Goal: Navigation & Orientation: Find specific page/section

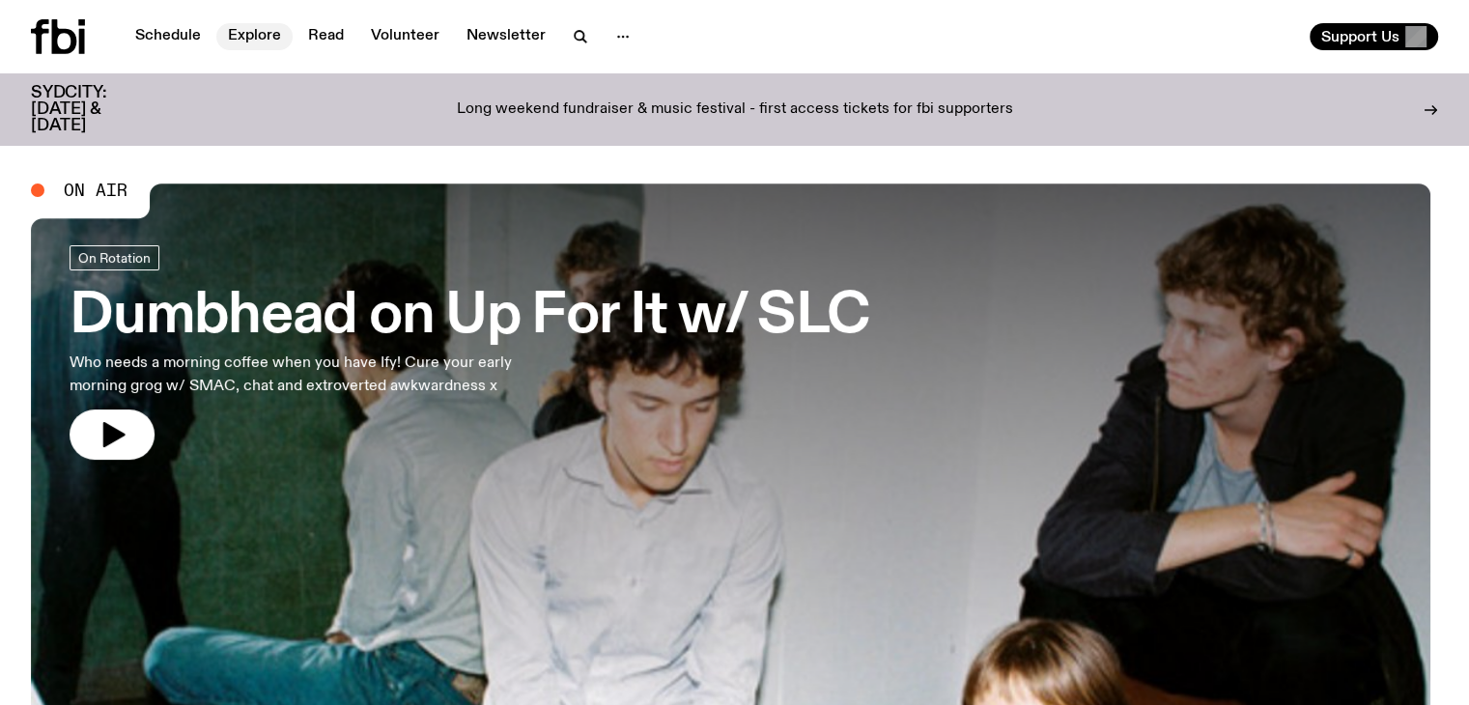
click at [246, 32] on link "Explore" at bounding box center [254, 36] width 76 height 27
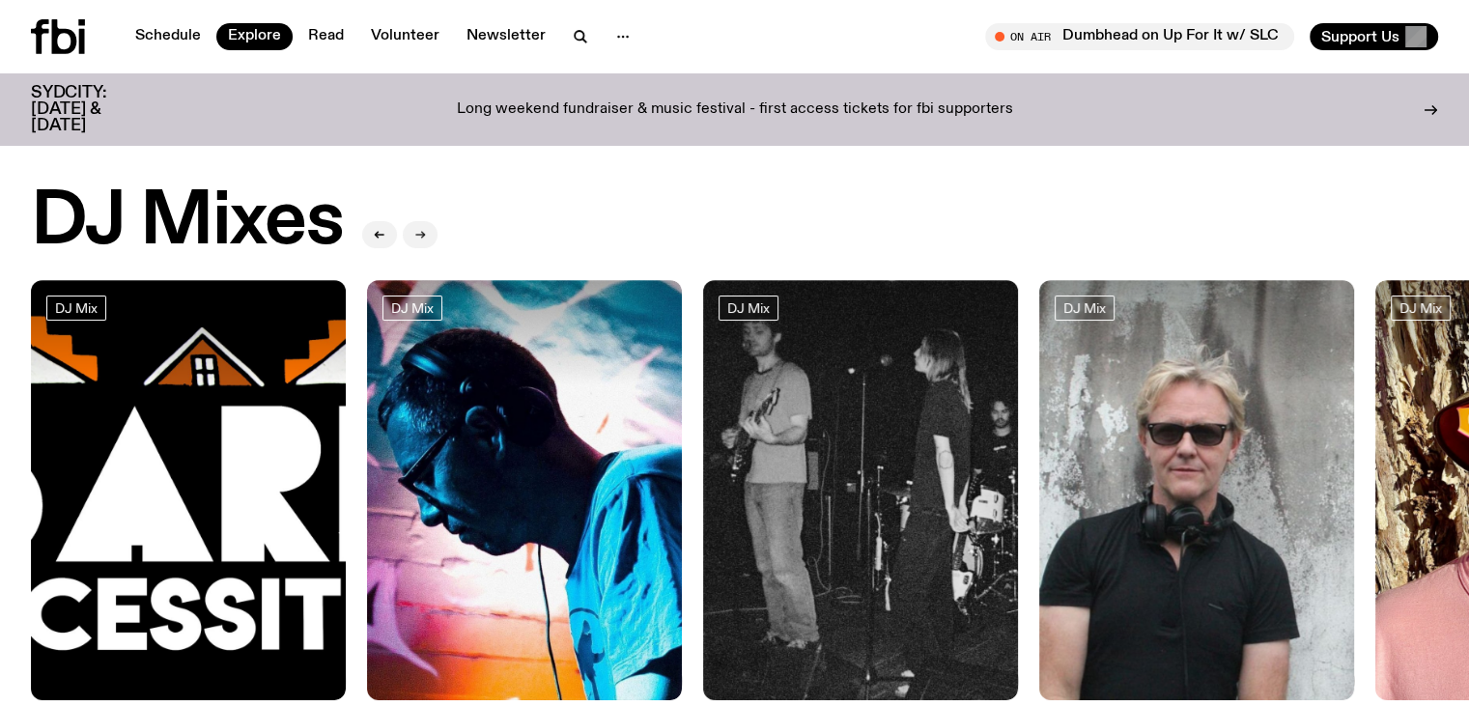
click at [420, 222] on button "button" at bounding box center [420, 234] width 35 height 27
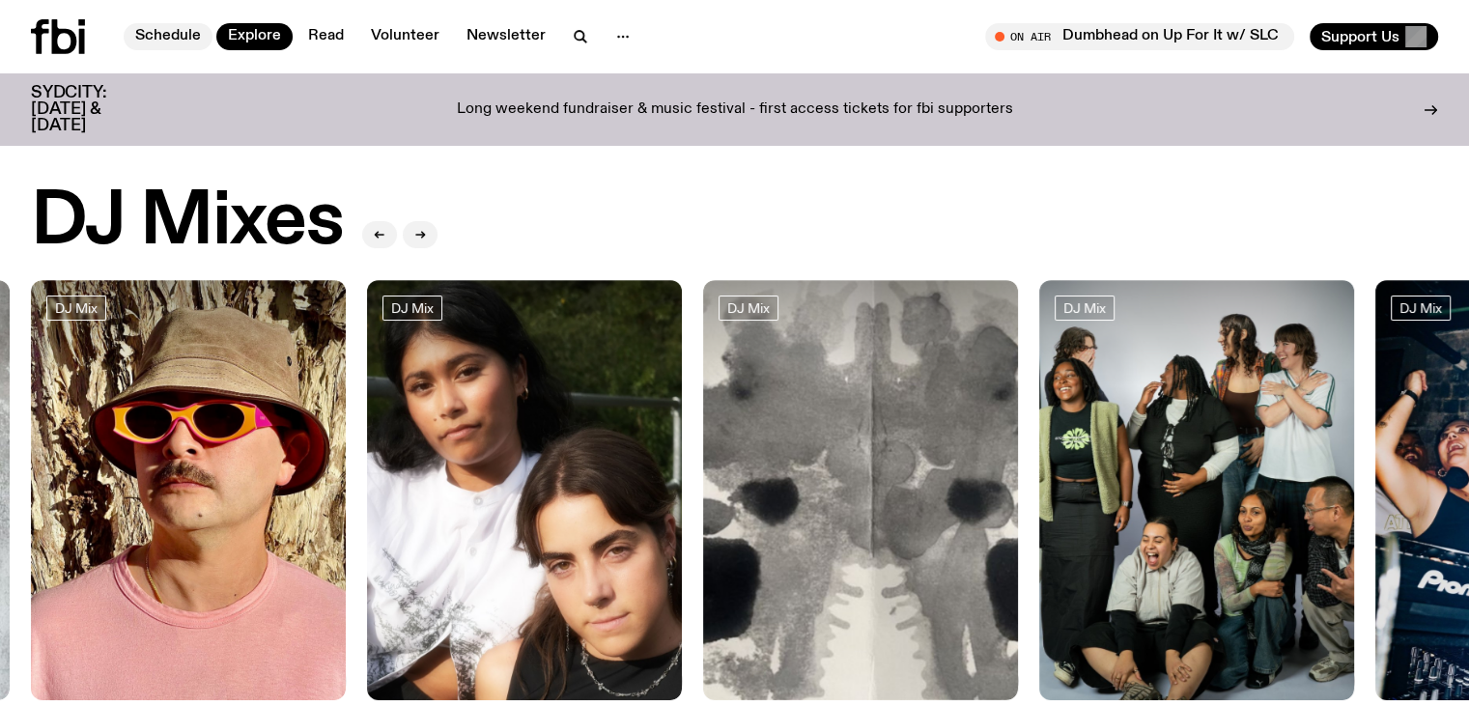
click at [157, 23] on link "Schedule" at bounding box center [168, 36] width 89 height 27
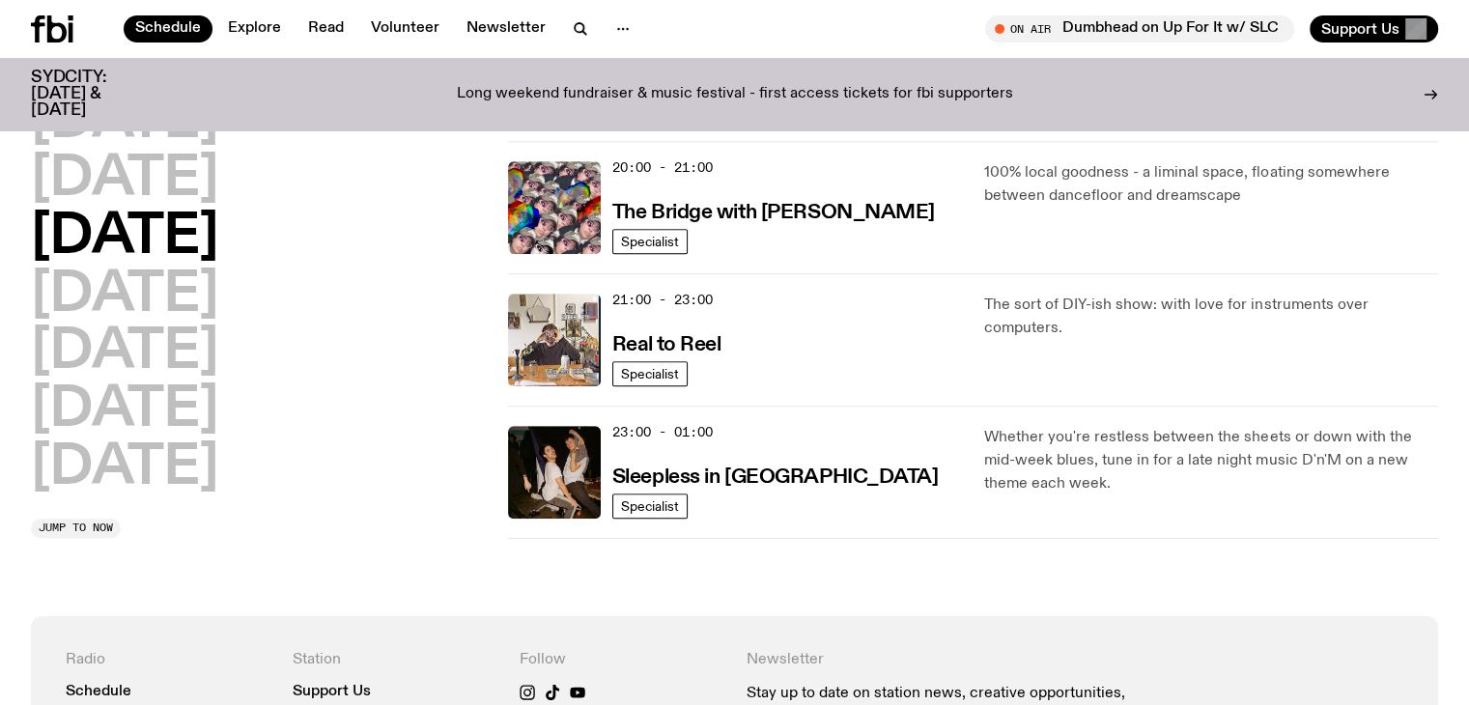
scroll to position [1256, 0]
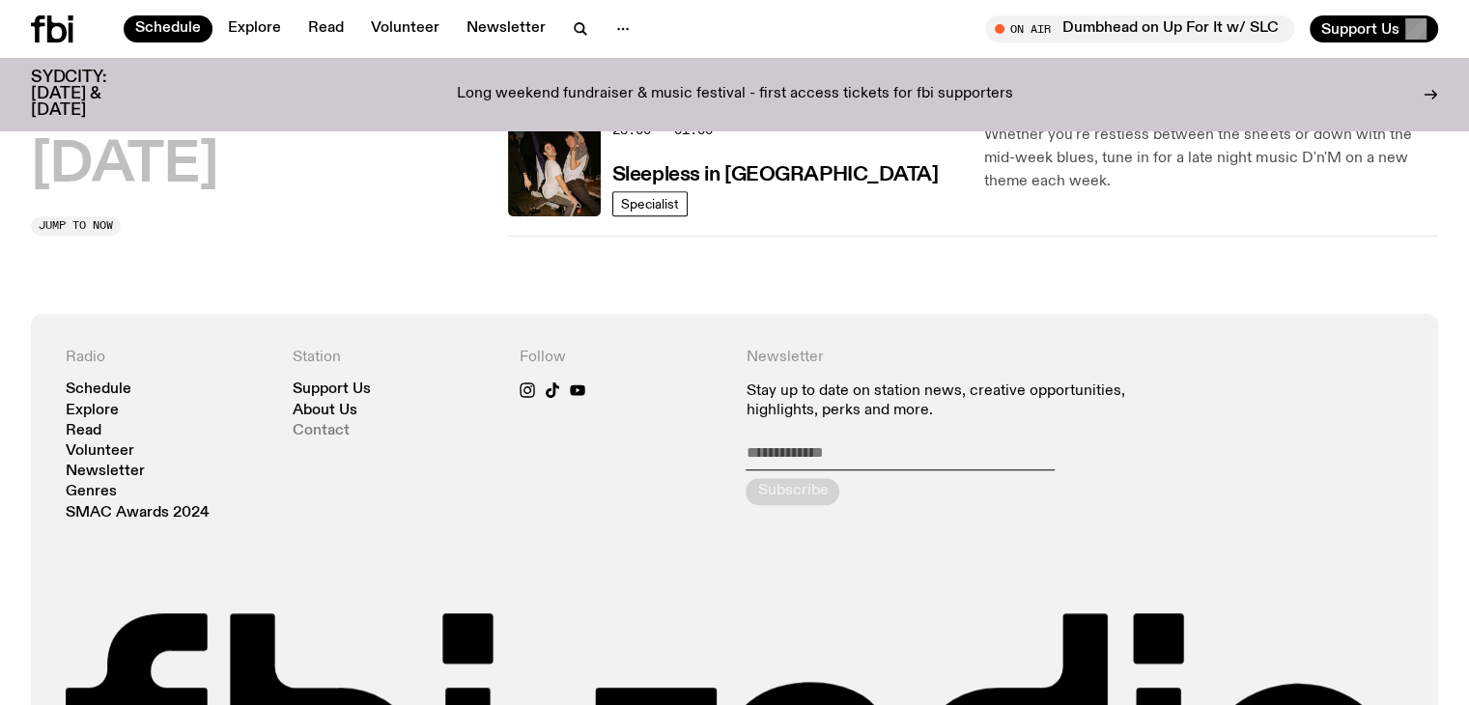
click at [311, 425] on link "Contact" at bounding box center [321, 431] width 57 height 14
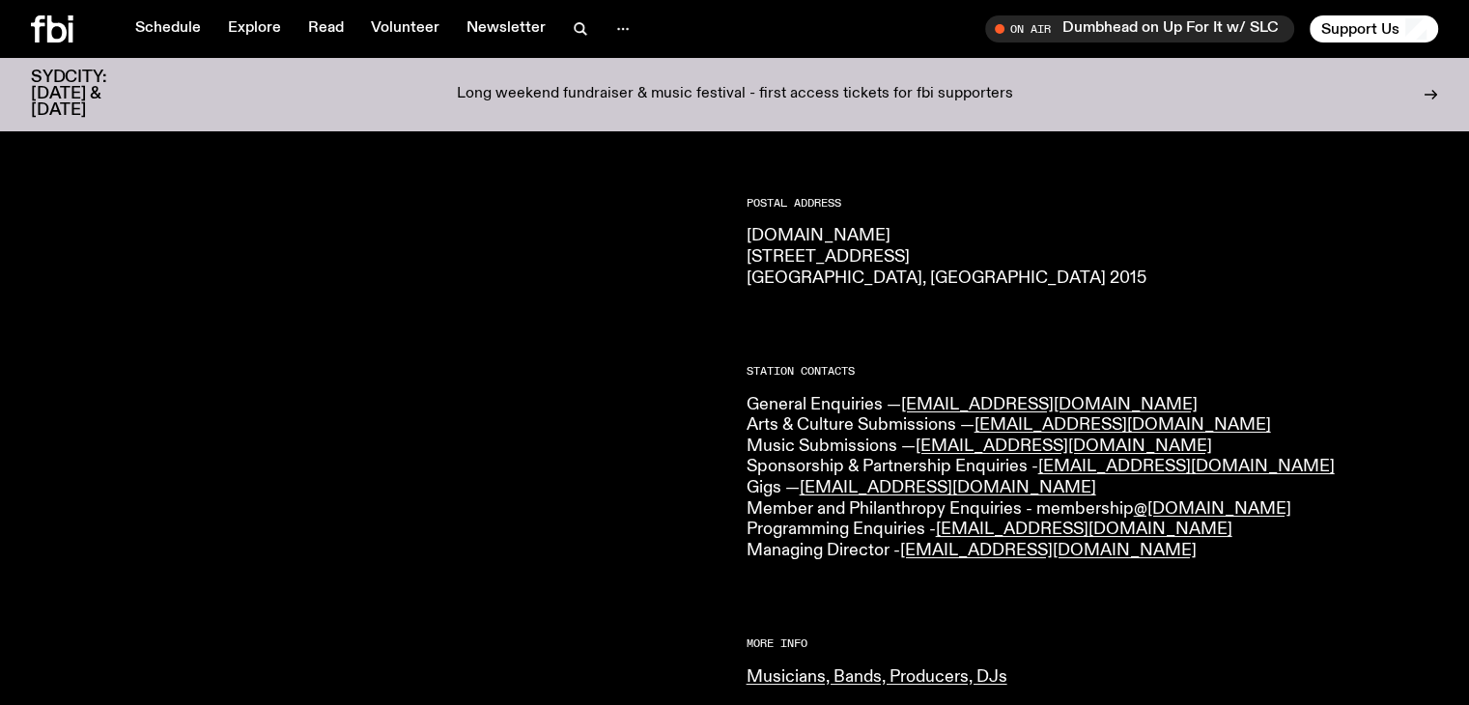
scroll to position [286, 0]
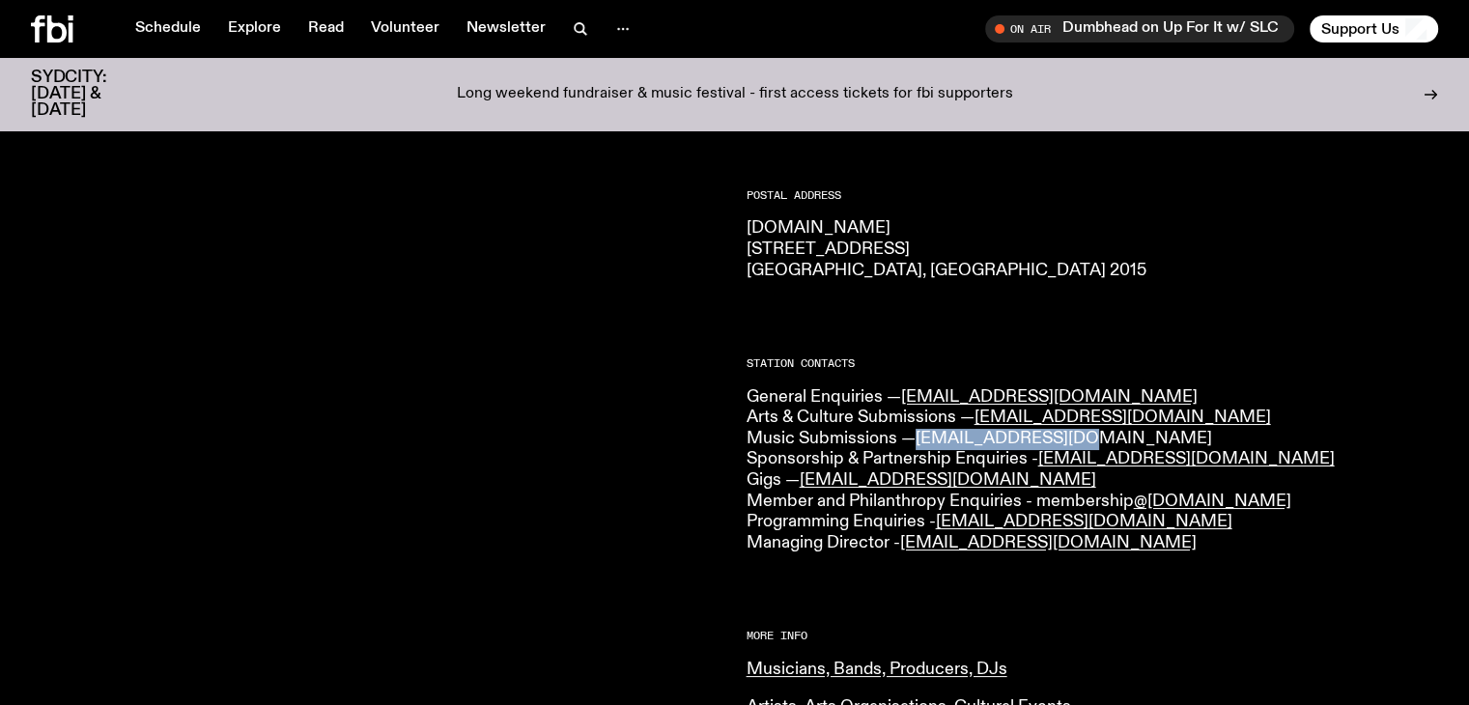
drag, startPoint x: 1082, startPoint y: 439, endPoint x: 925, endPoint y: 440, distance: 156.5
click at [925, 440] on p "General Enquiries — info@fbiradio.com Arts & Culture Submissions — culture@fbir…" at bounding box center [1093, 470] width 693 height 167
copy link "music@fbiradio.com"
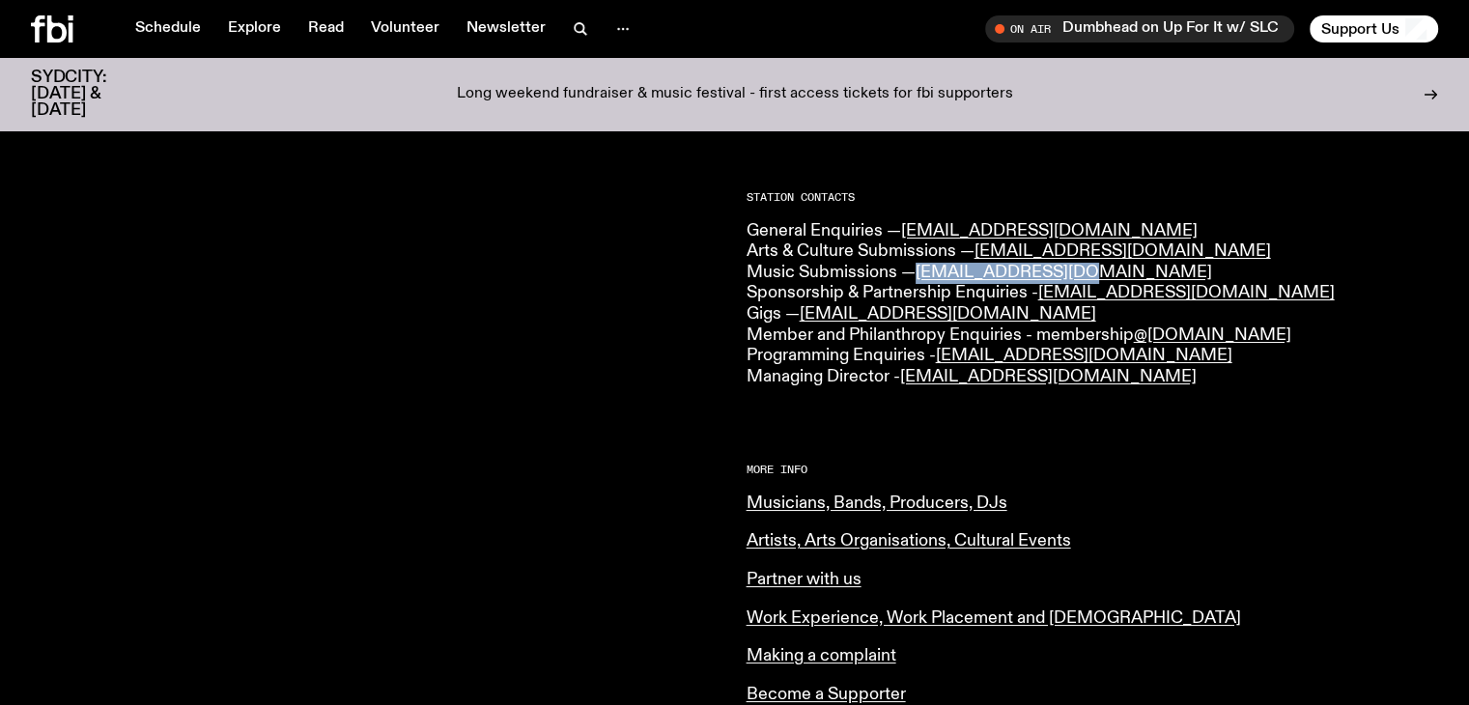
scroll to position [479, 0]
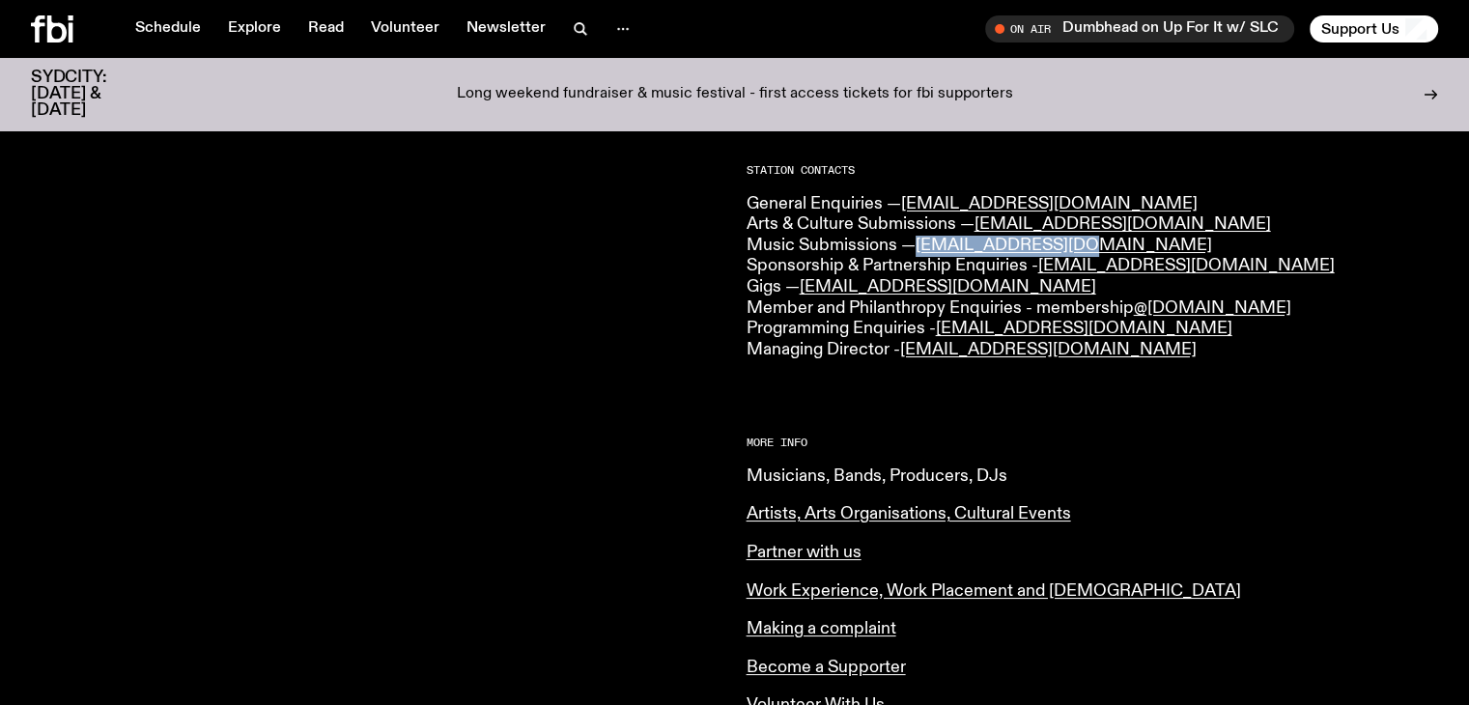
click at [765, 478] on link "Musicians, Bands, Producers, DJs" at bounding box center [877, 476] width 261 height 17
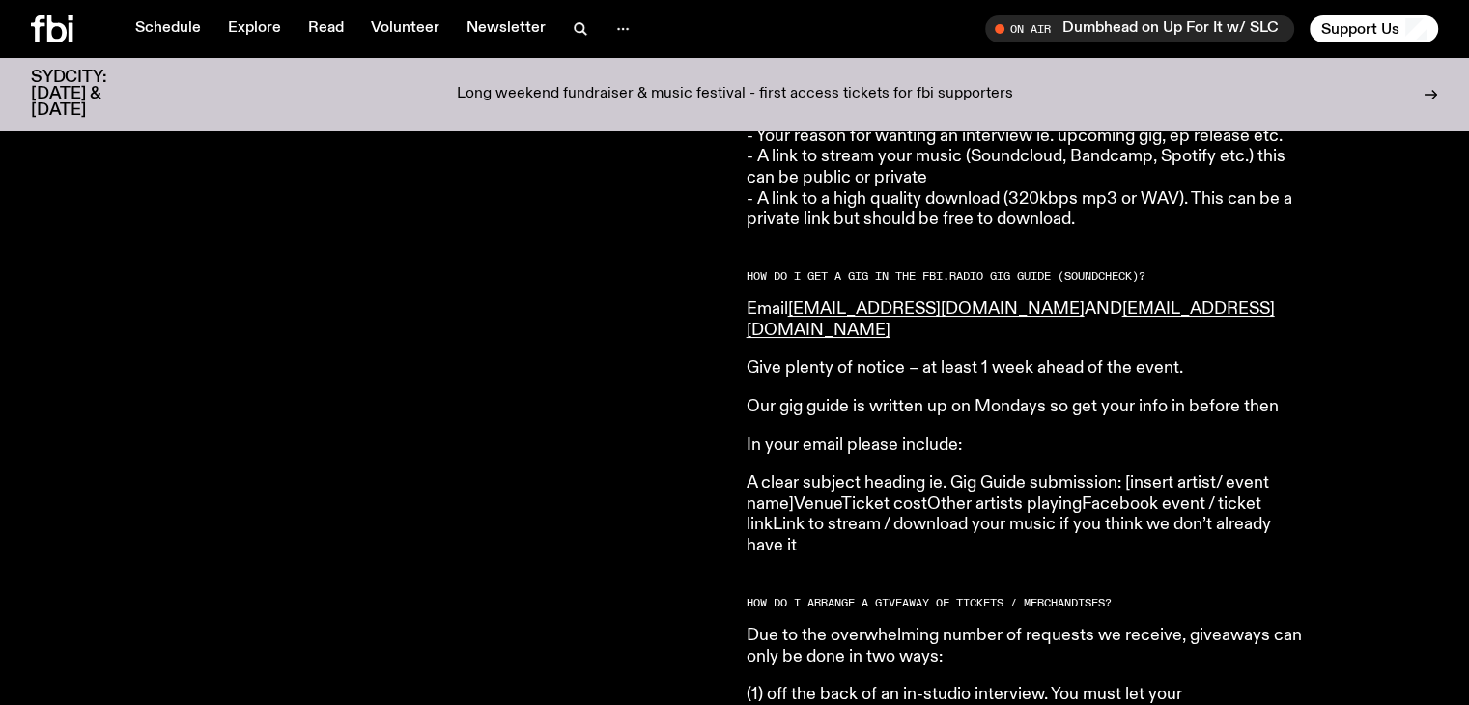
scroll to position [2606, 0]
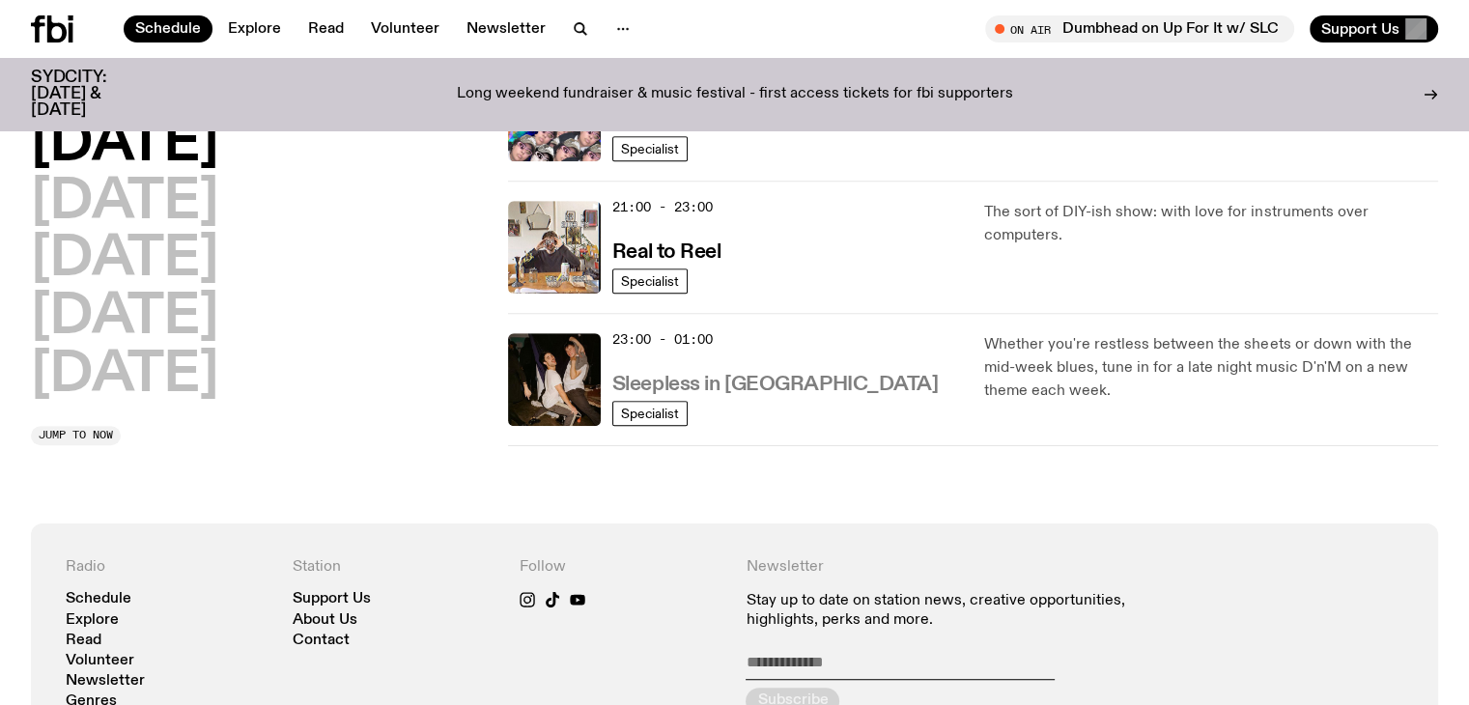
scroll to position [1056, 0]
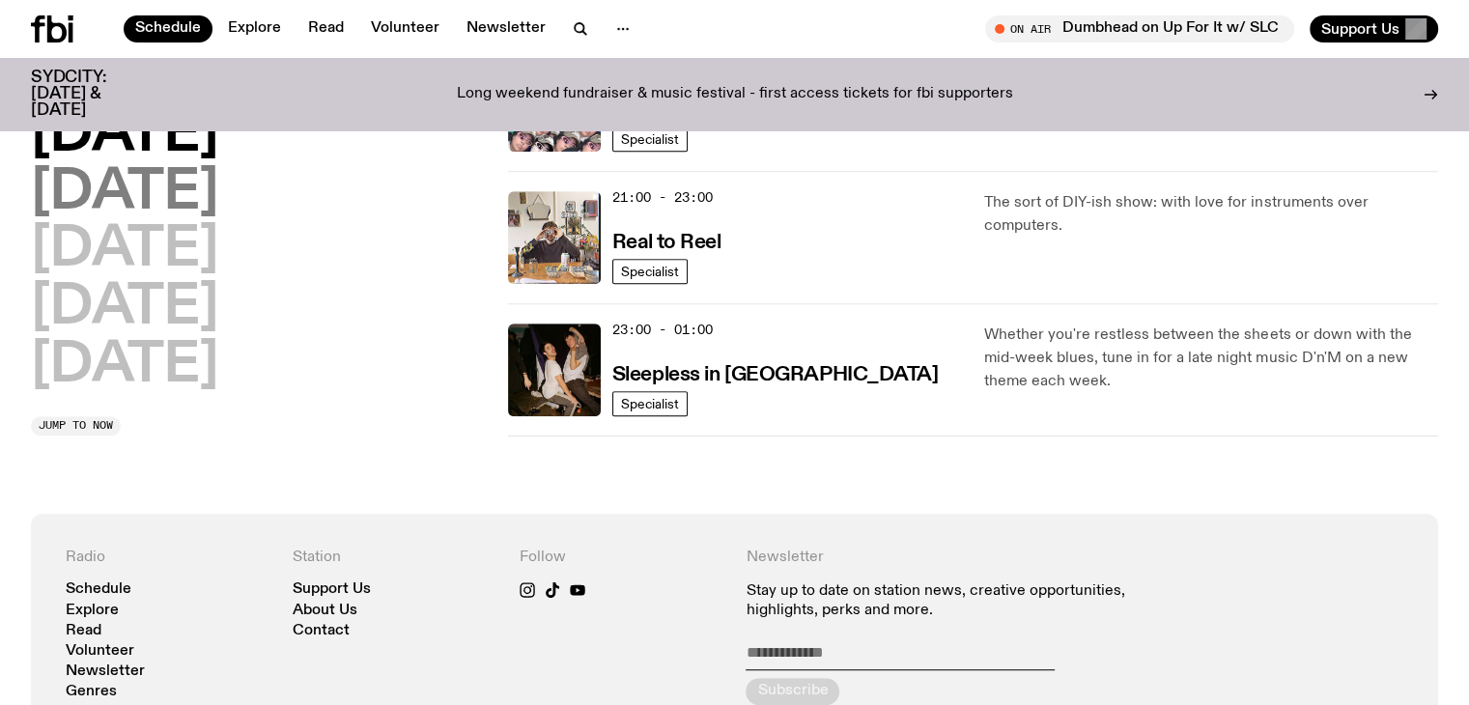
click at [218, 203] on h2 "[DATE]" at bounding box center [124, 193] width 187 height 54
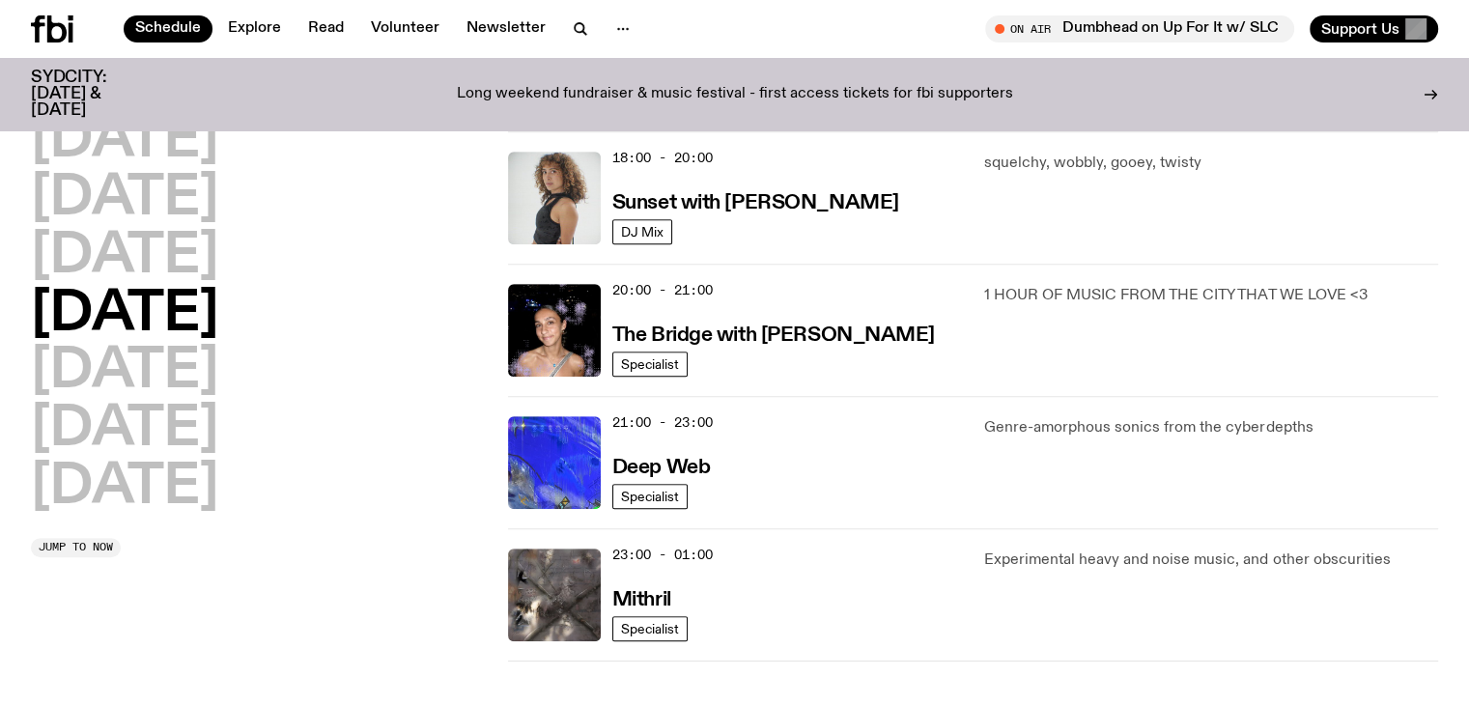
scroll to position [827, 0]
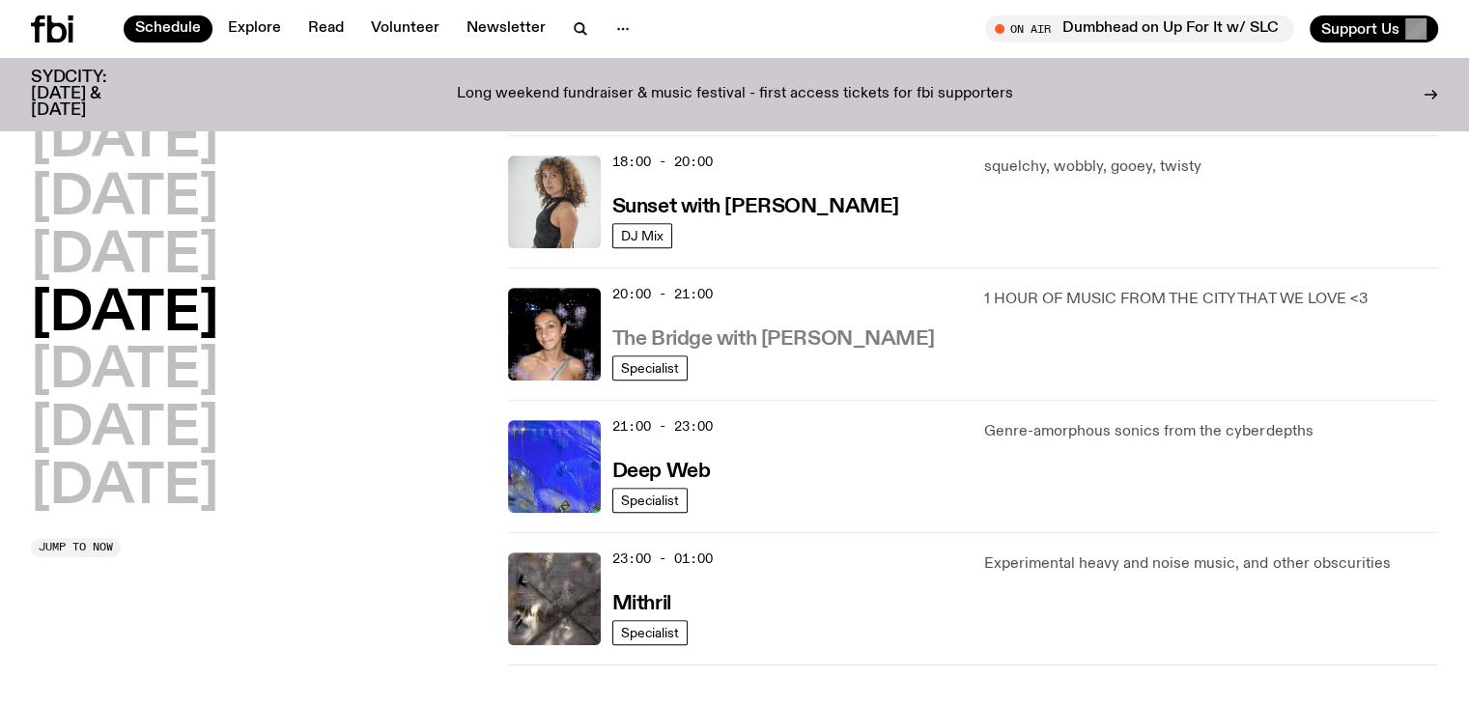
click at [778, 334] on h3 "The Bridge with [PERSON_NAME]" at bounding box center [773, 339] width 323 height 20
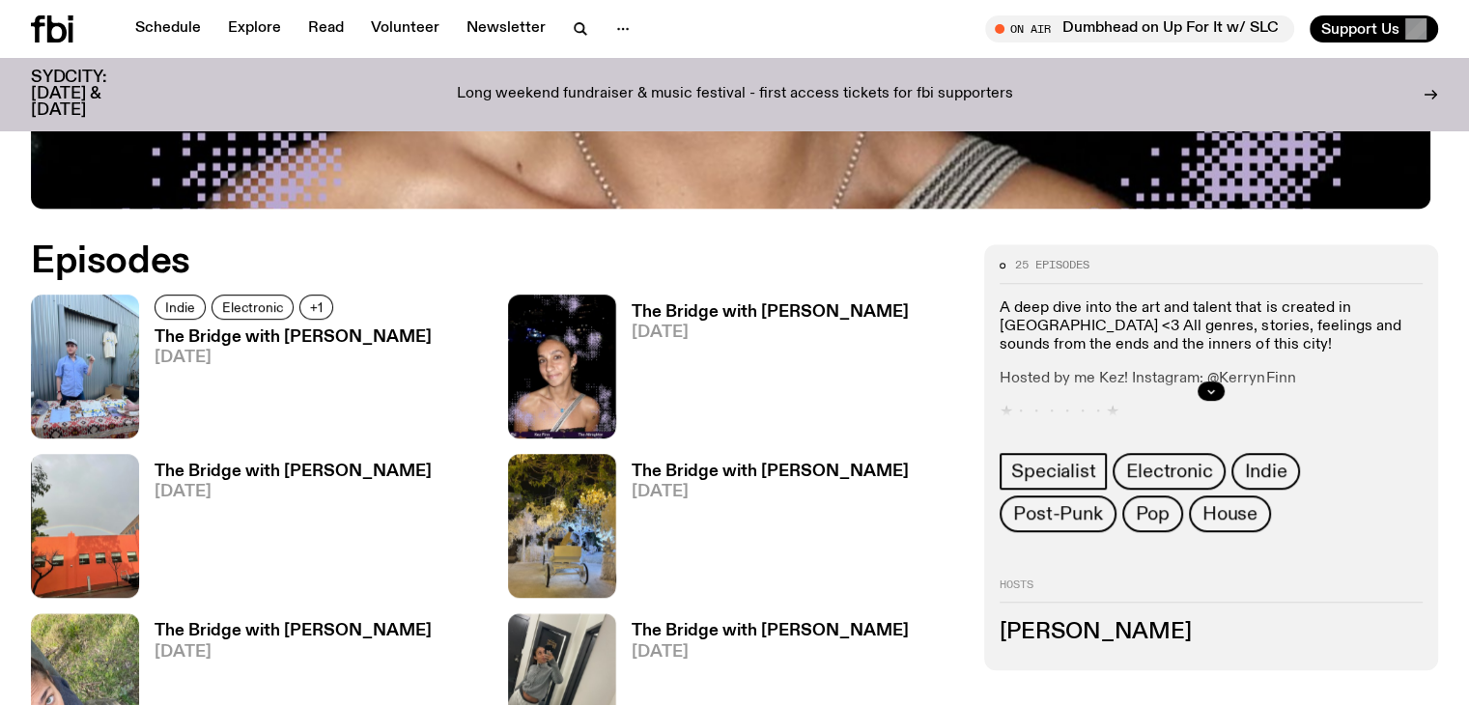
scroll to position [954, 0]
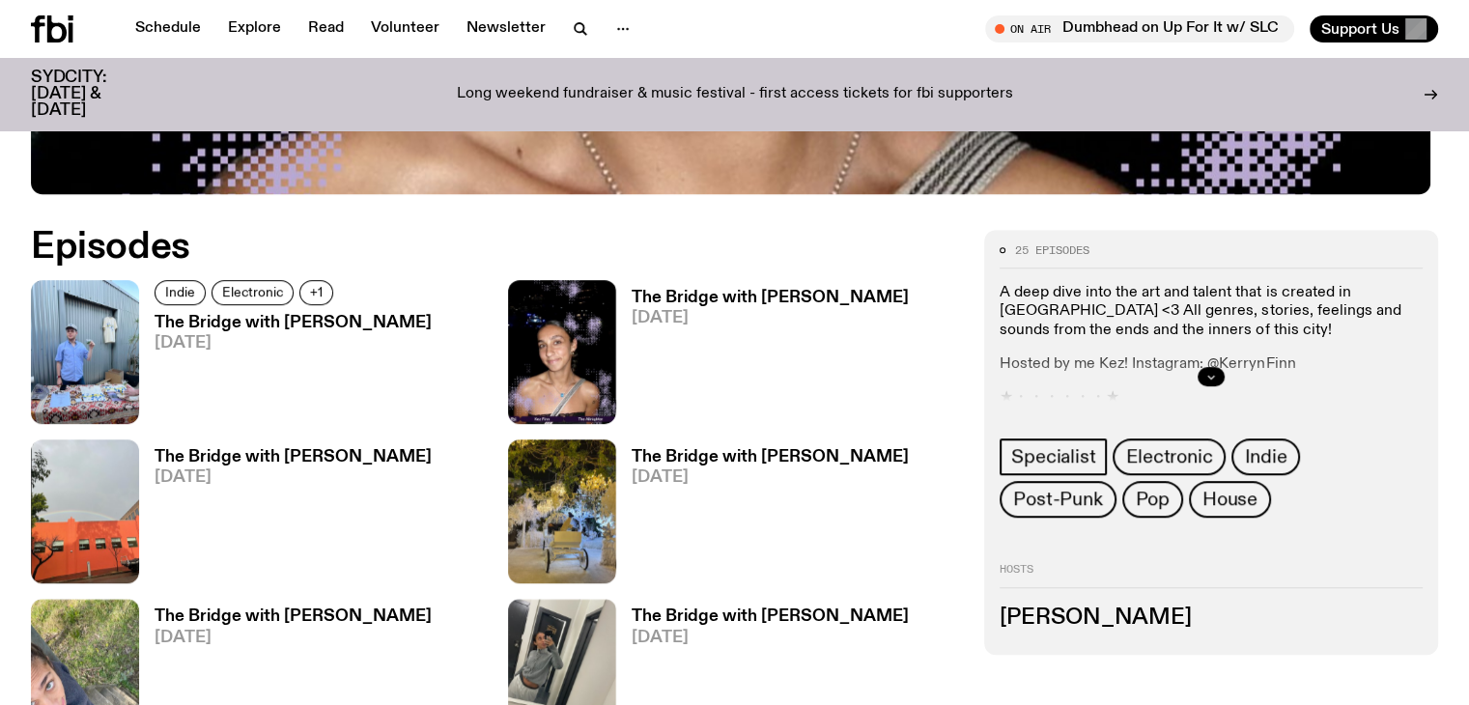
click at [1217, 371] on icon "button" at bounding box center [1211, 377] width 12 height 12
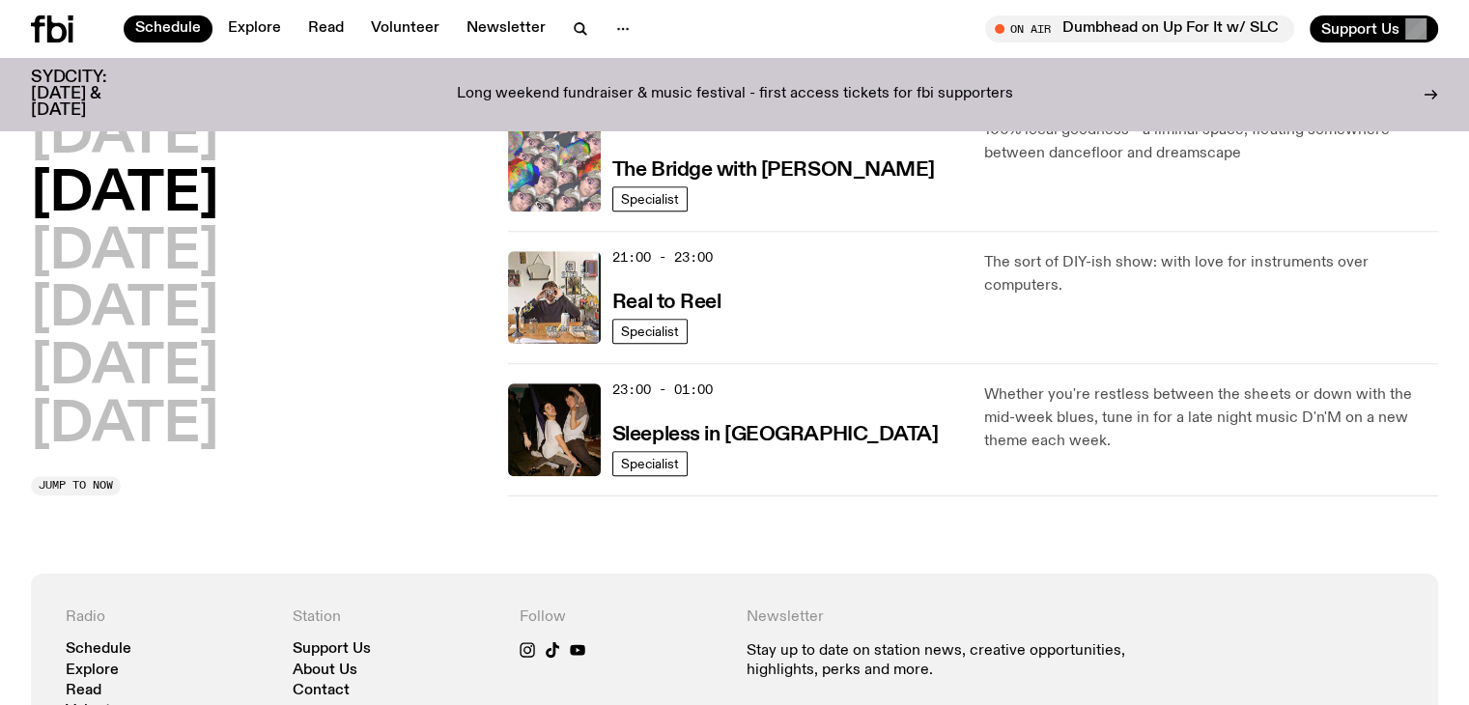
scroll to position [1020, 0]
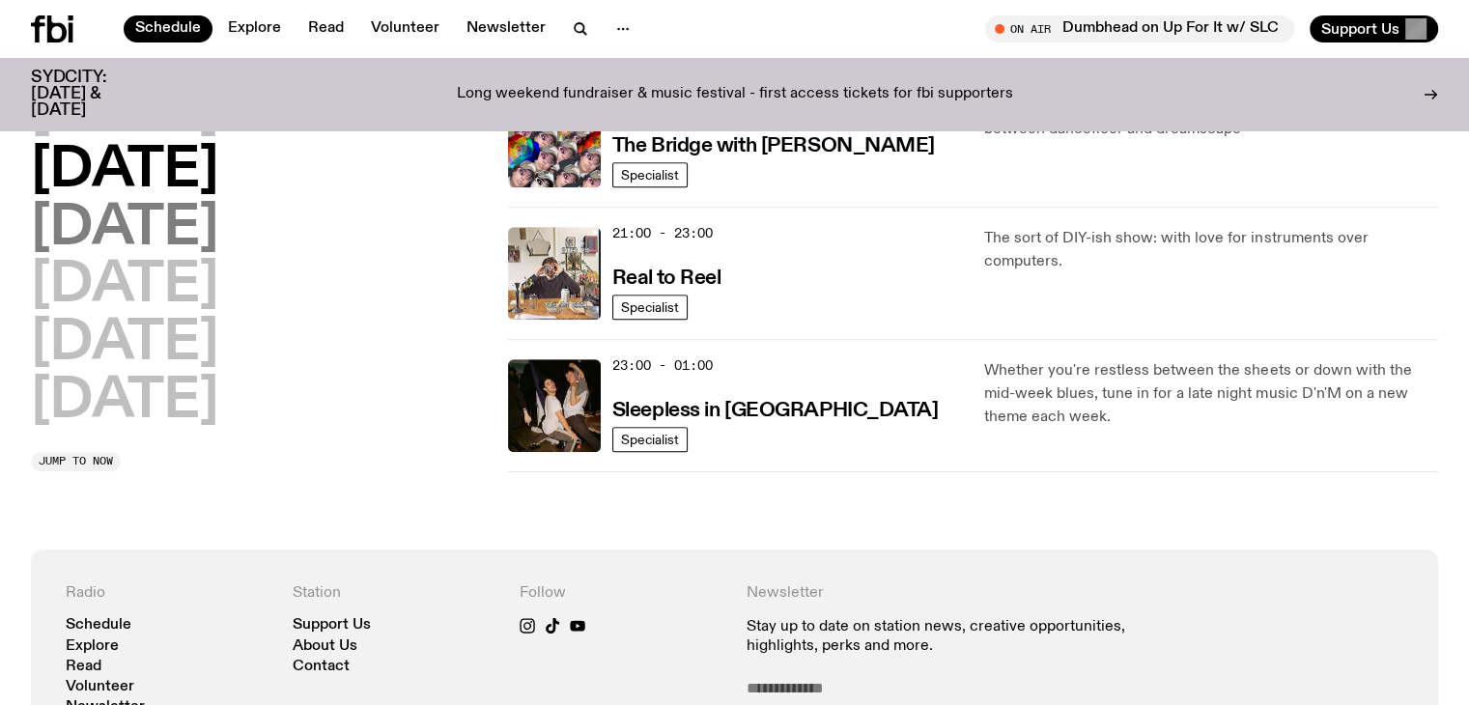
click at [190, 242] on h2 "[DATE]" at bounding box center [124, 229] width 187 height 54
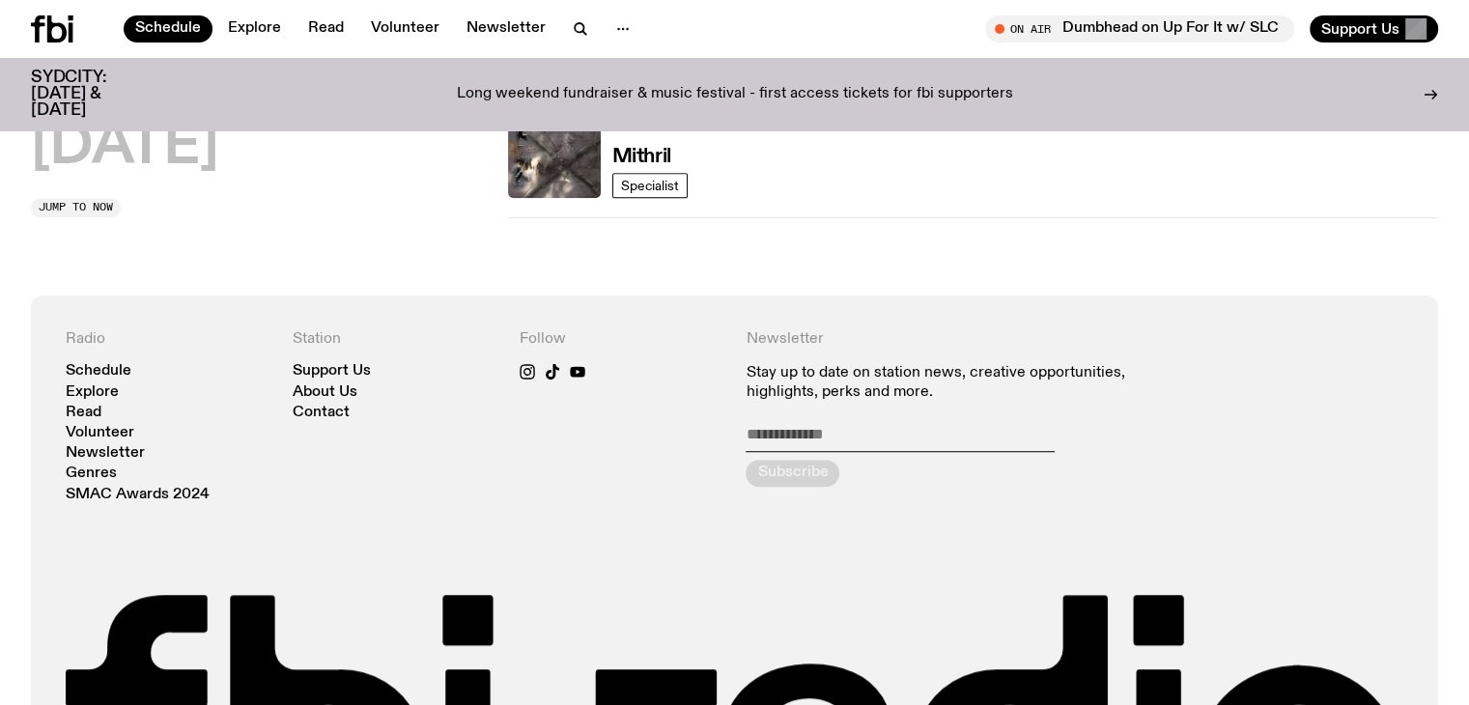
scroll to position [1146, 0]
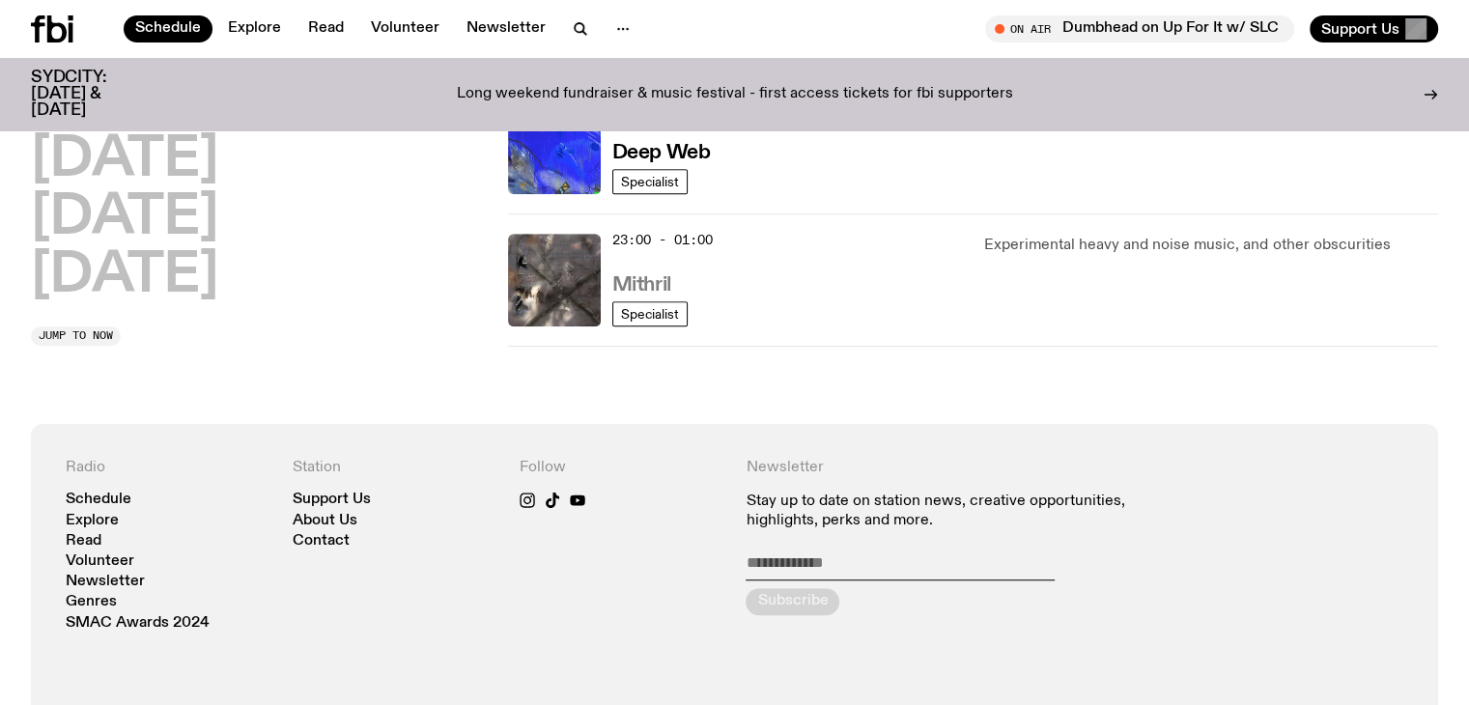
click at [665, 276] on h3 "Mithril" at bounding box center [641, 285] width 59 height 20
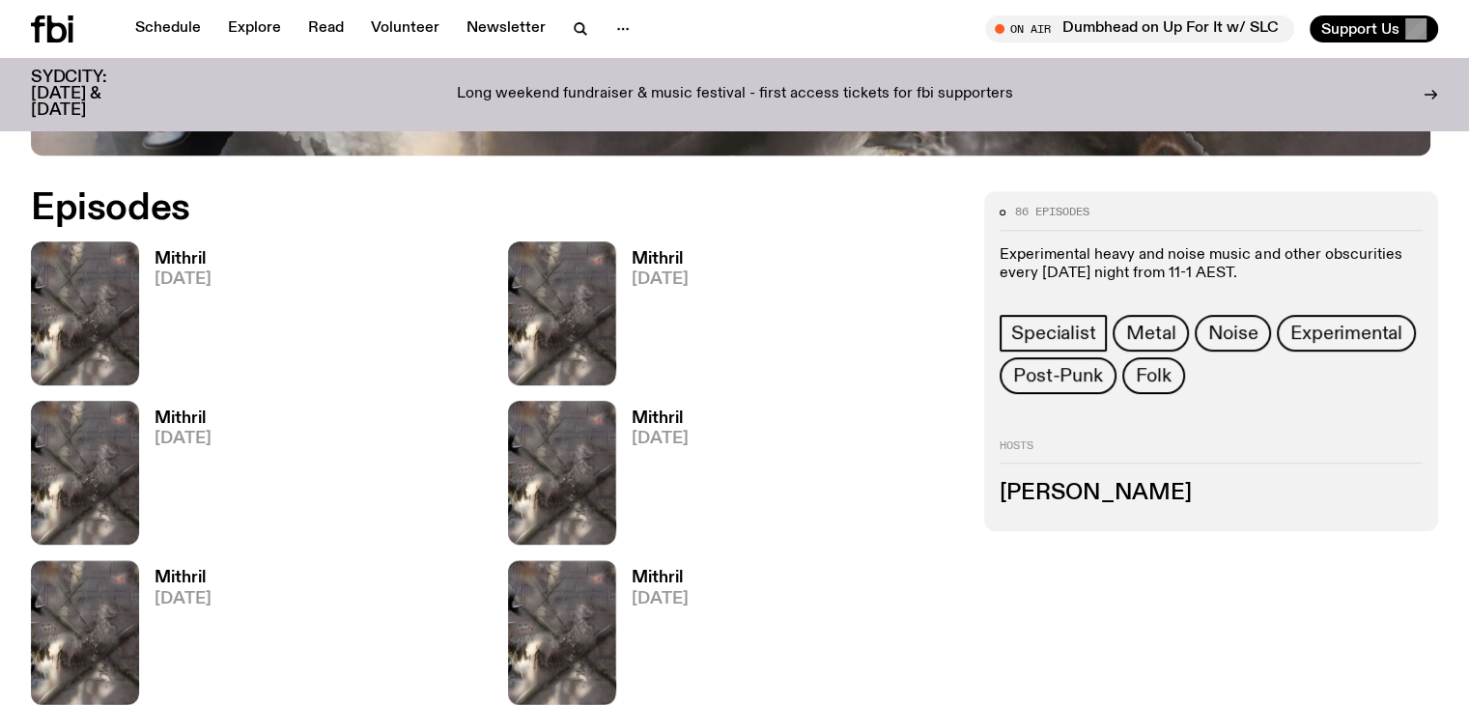
scroll to position [1051, 0]
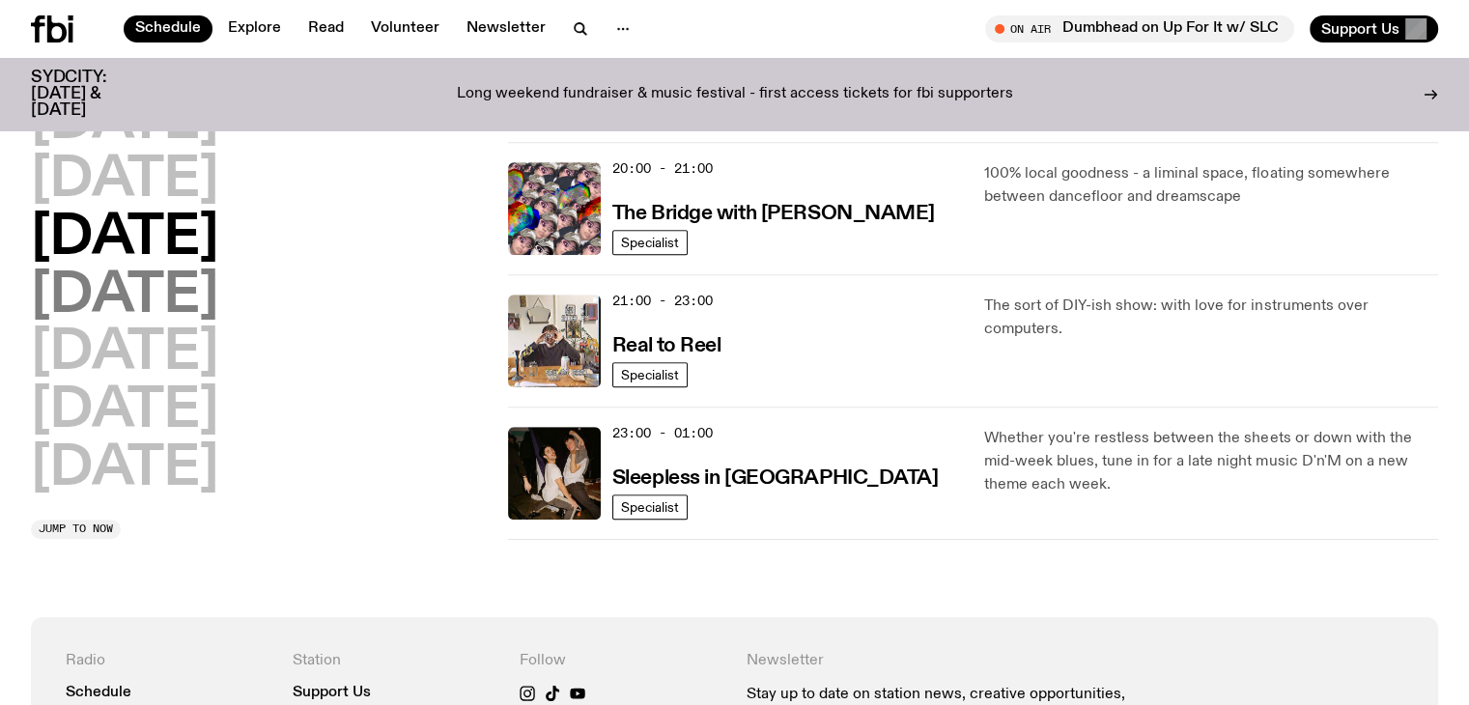
click at [125, 283] on h2 "[DATE]" at bounding box center [124, 296] width 187 height 54
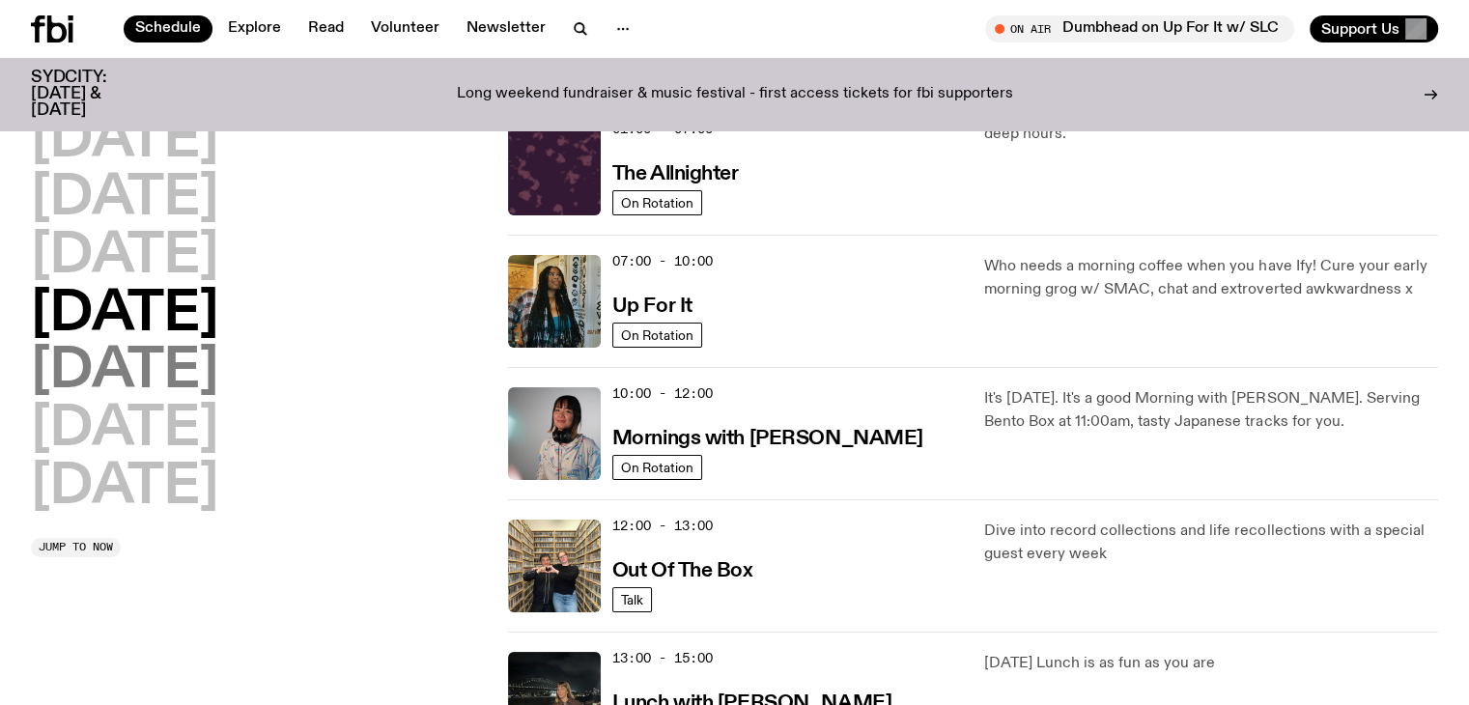
click at [123, 387] on h2 "[DATE]" at bounding box center [124, 372] width 187 height 54
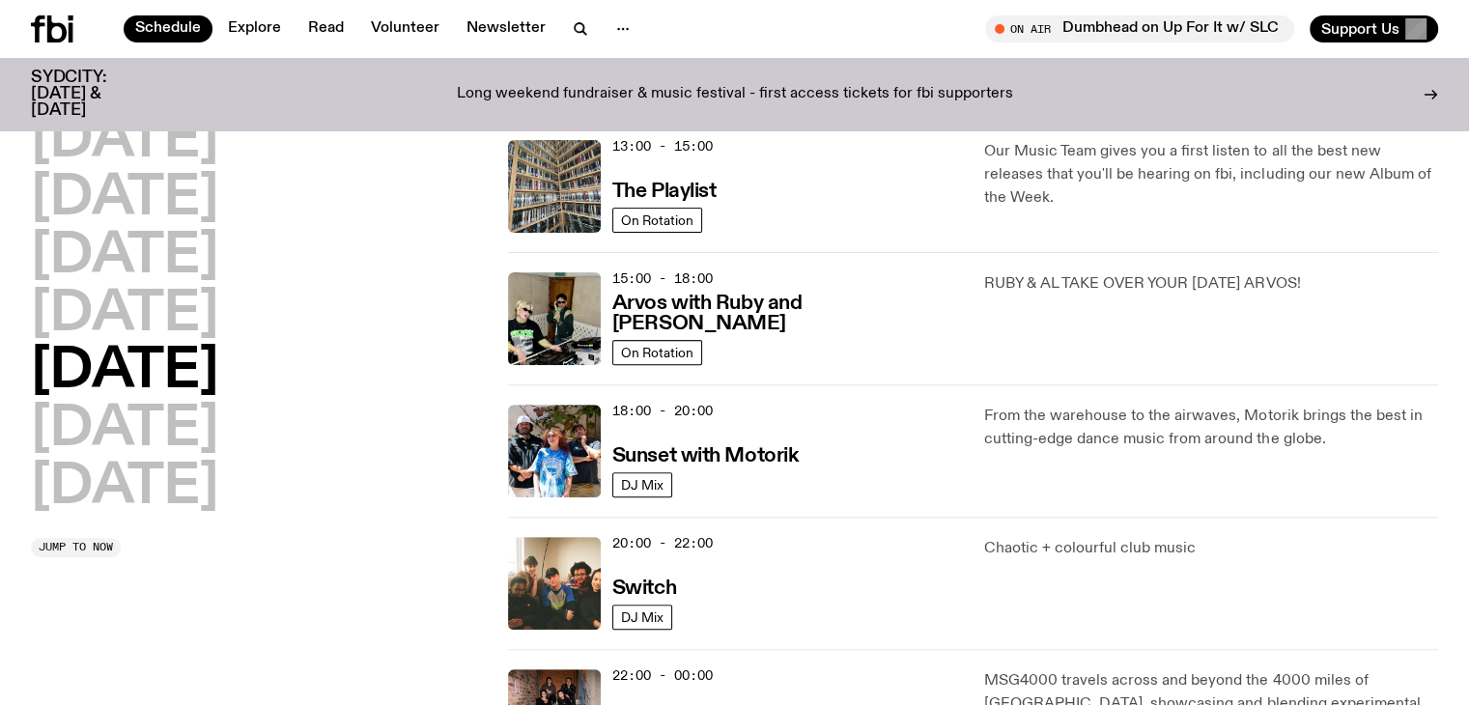
scroll to position [634, 0]
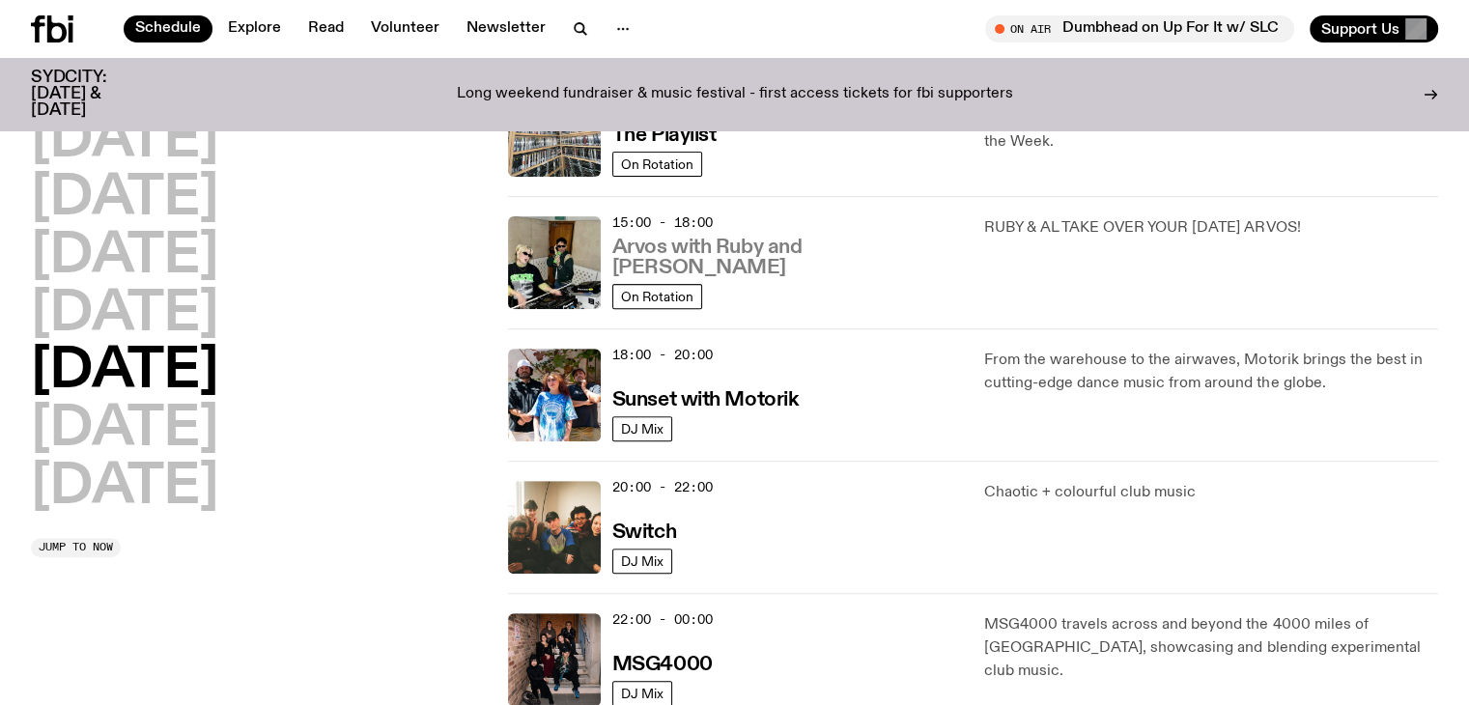
click at [784, 272] on h3 "Arvos with Ruby and [PERSON_NAME]" at bounding box center [787, 258] width 350 height 41
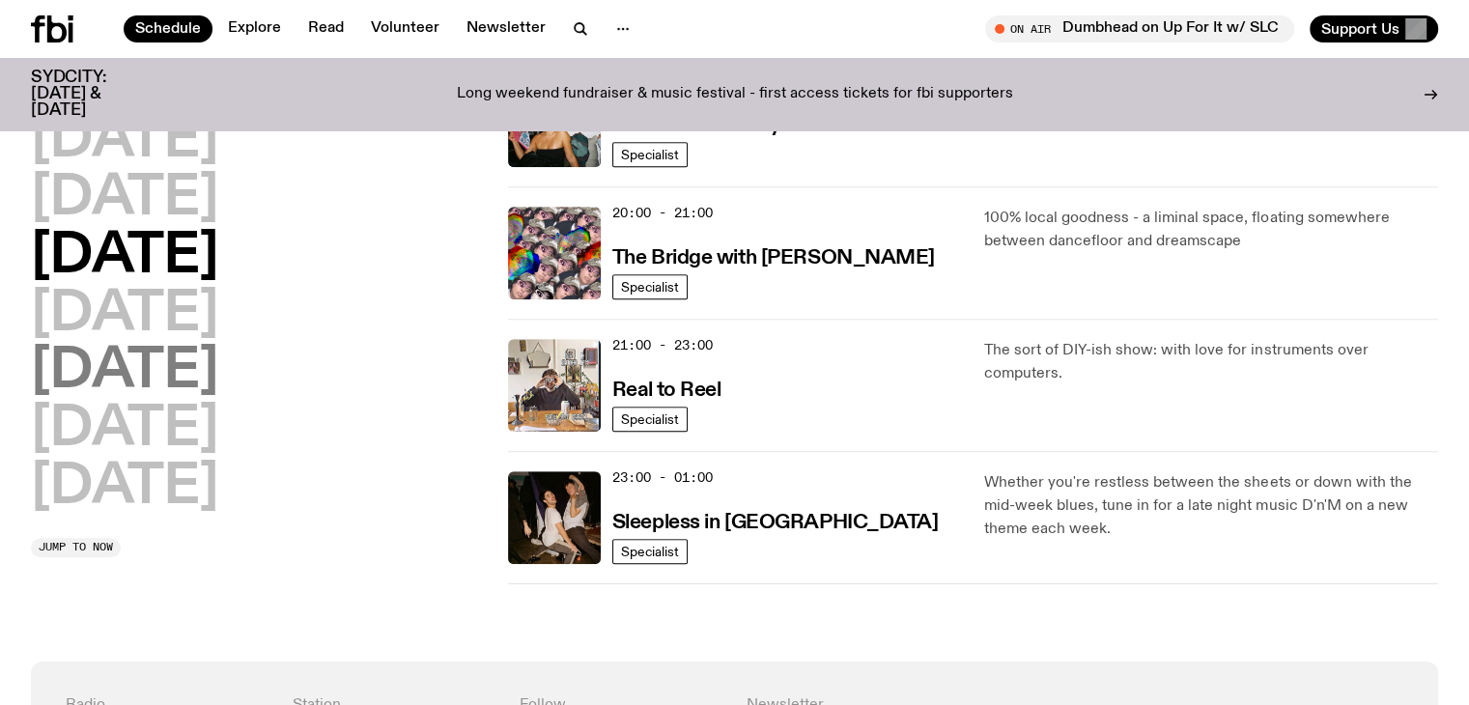
click at [176, 377] on h2 "[DATE]" at bounding box center [124, 372] width 187 height 54
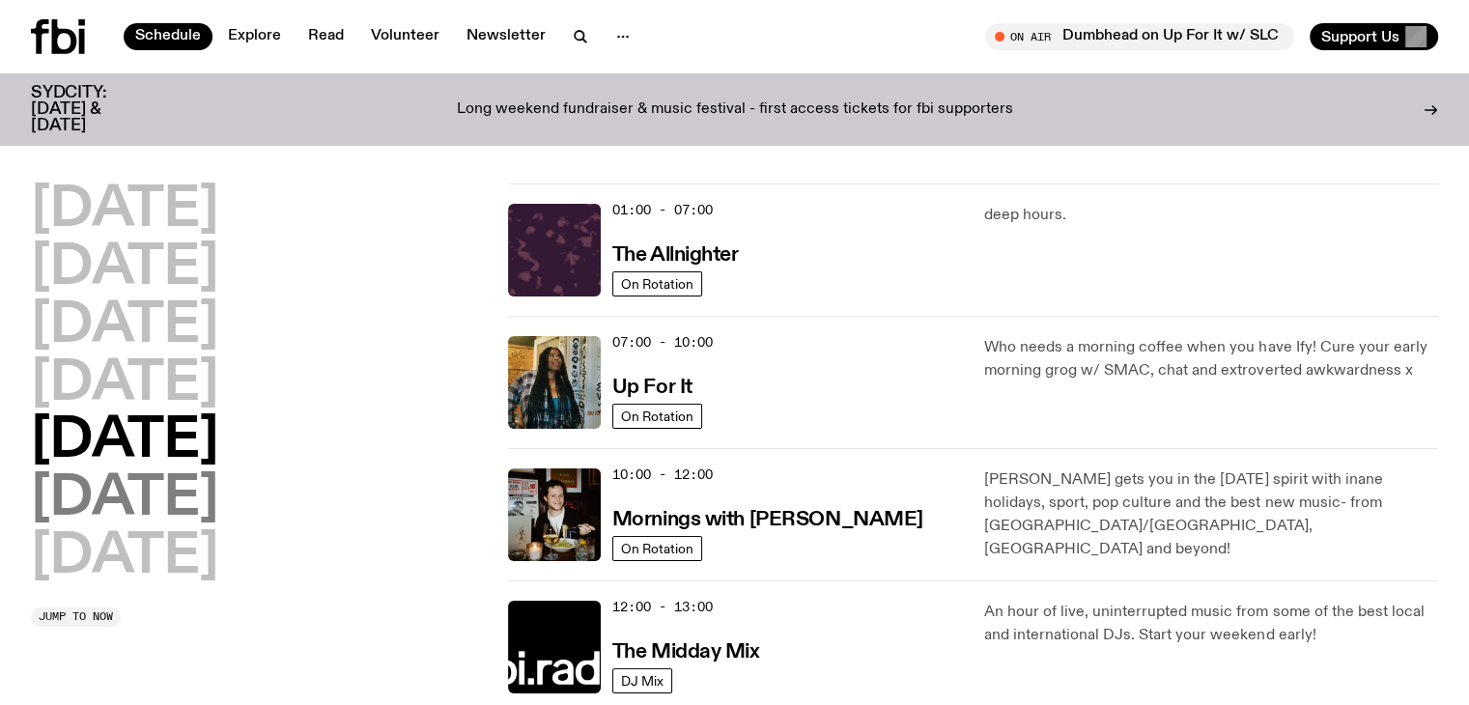
click at [147, 507] on h2 "[DATE]" at bounding box center [124, 499] width 187 height 54
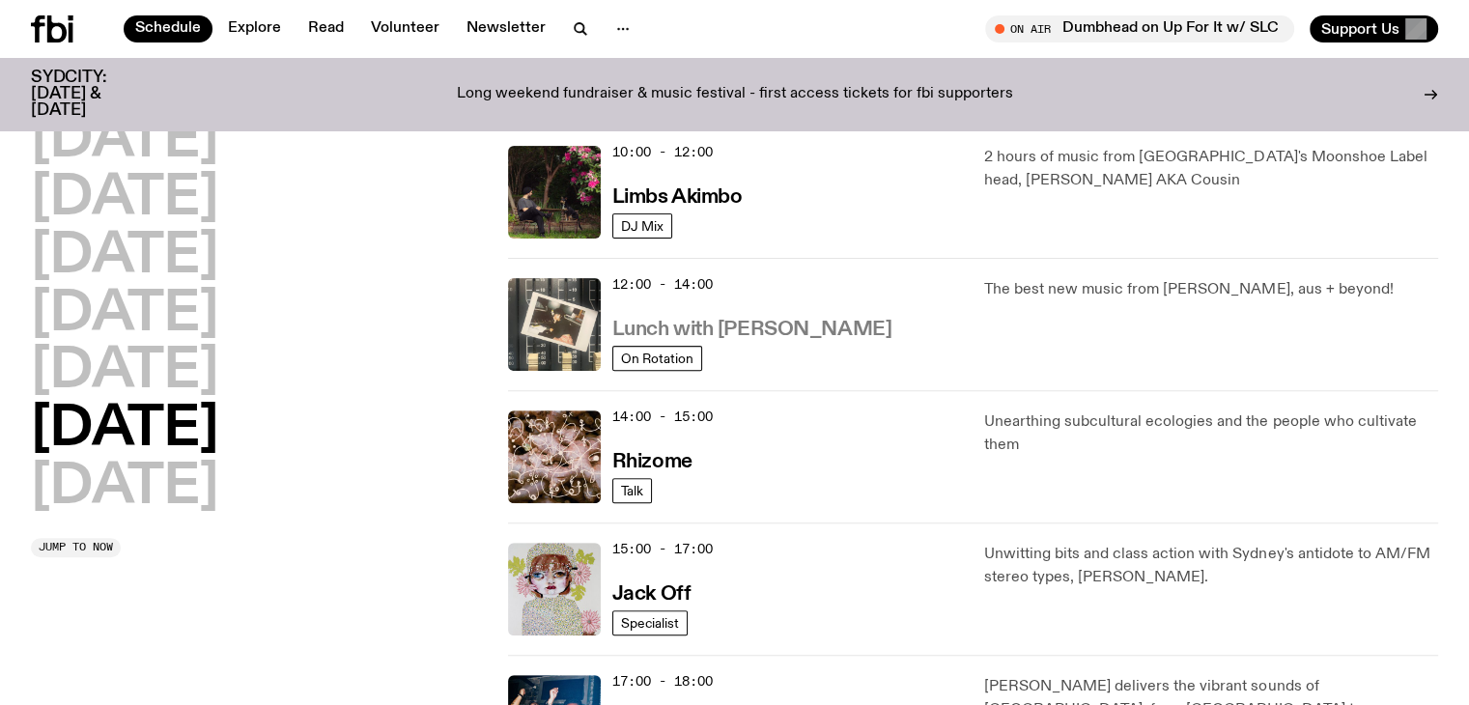
scroll to position [580, 0]
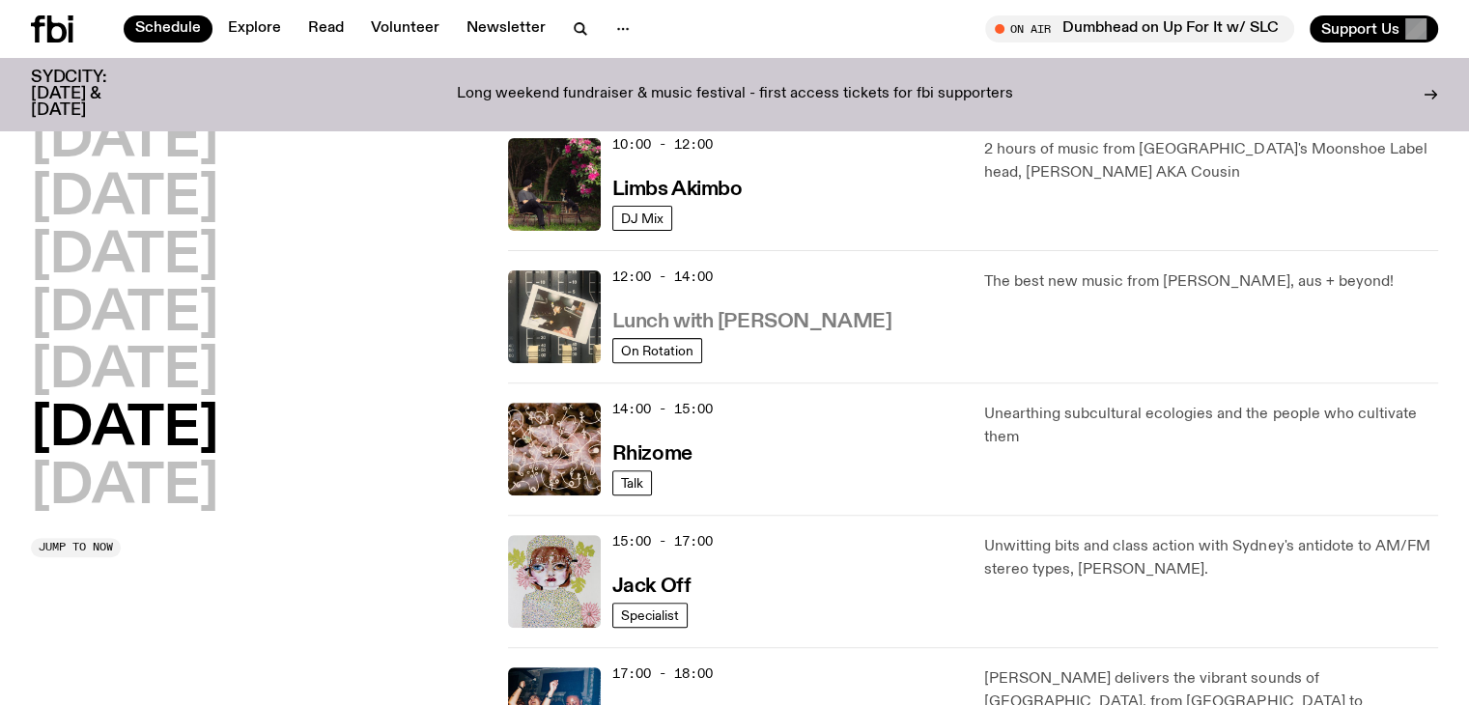
click at [764, 323] on h3 "Lunch with [PERSON_NAME]" at bounding box center [751, 322] width 279 height 20
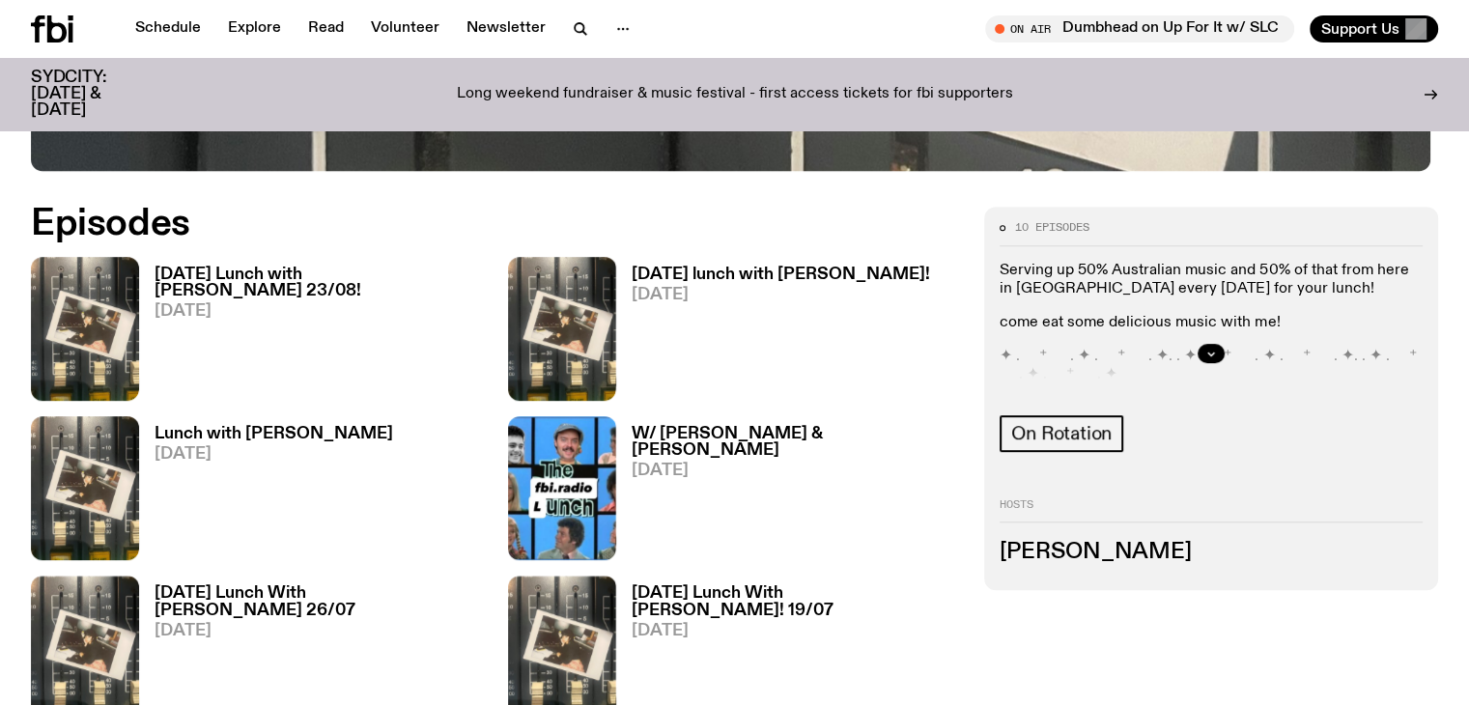
scroll to position [954, 0]
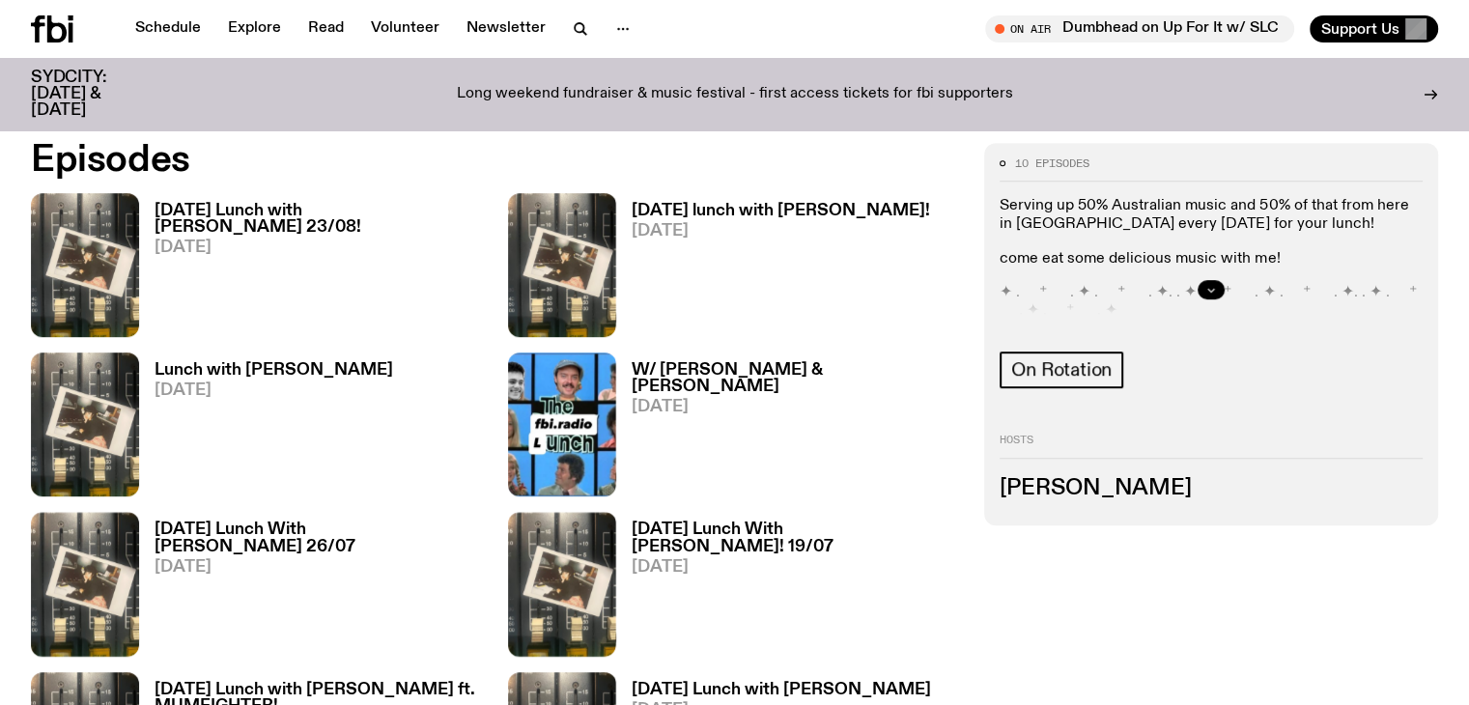
click at [1217, 290] on icon "button" at bounding box center [1211, 290] width 12 height 12
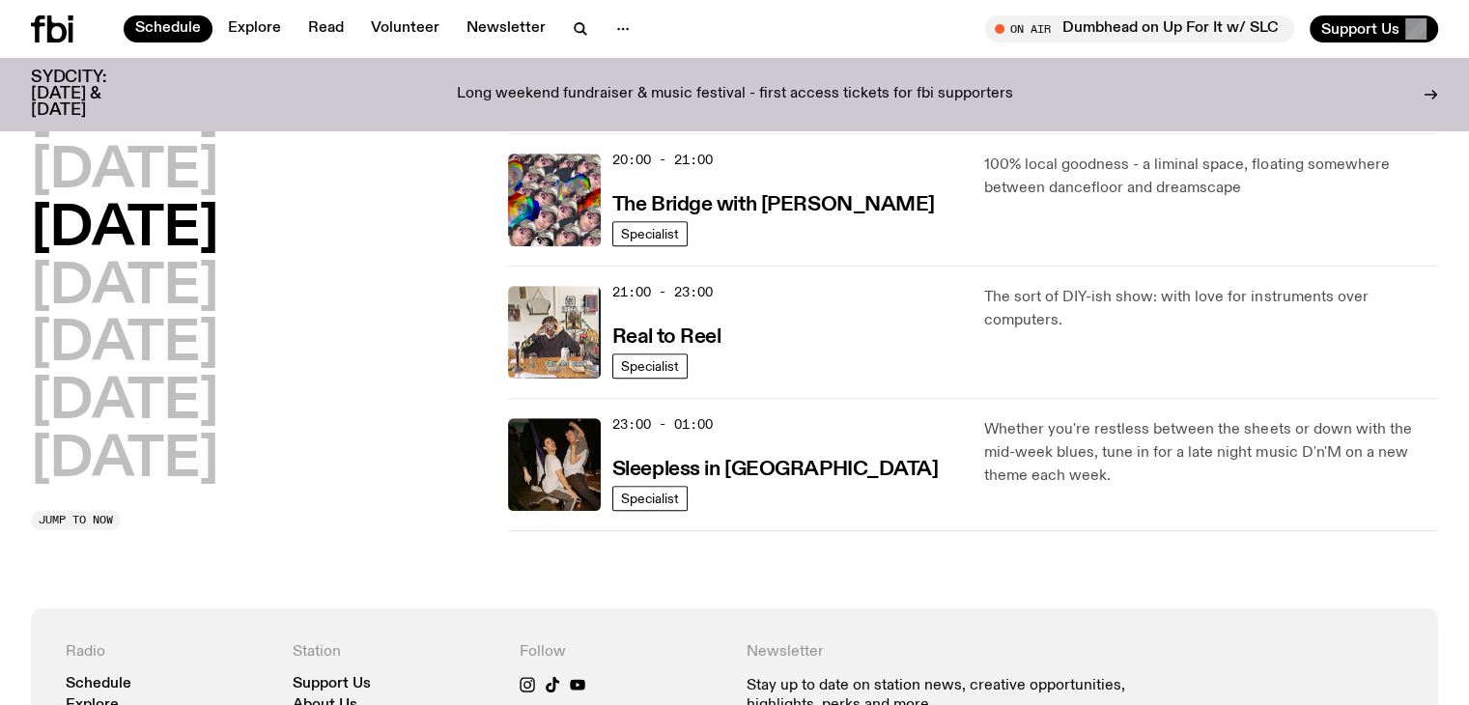
scroll to position [966, 0]
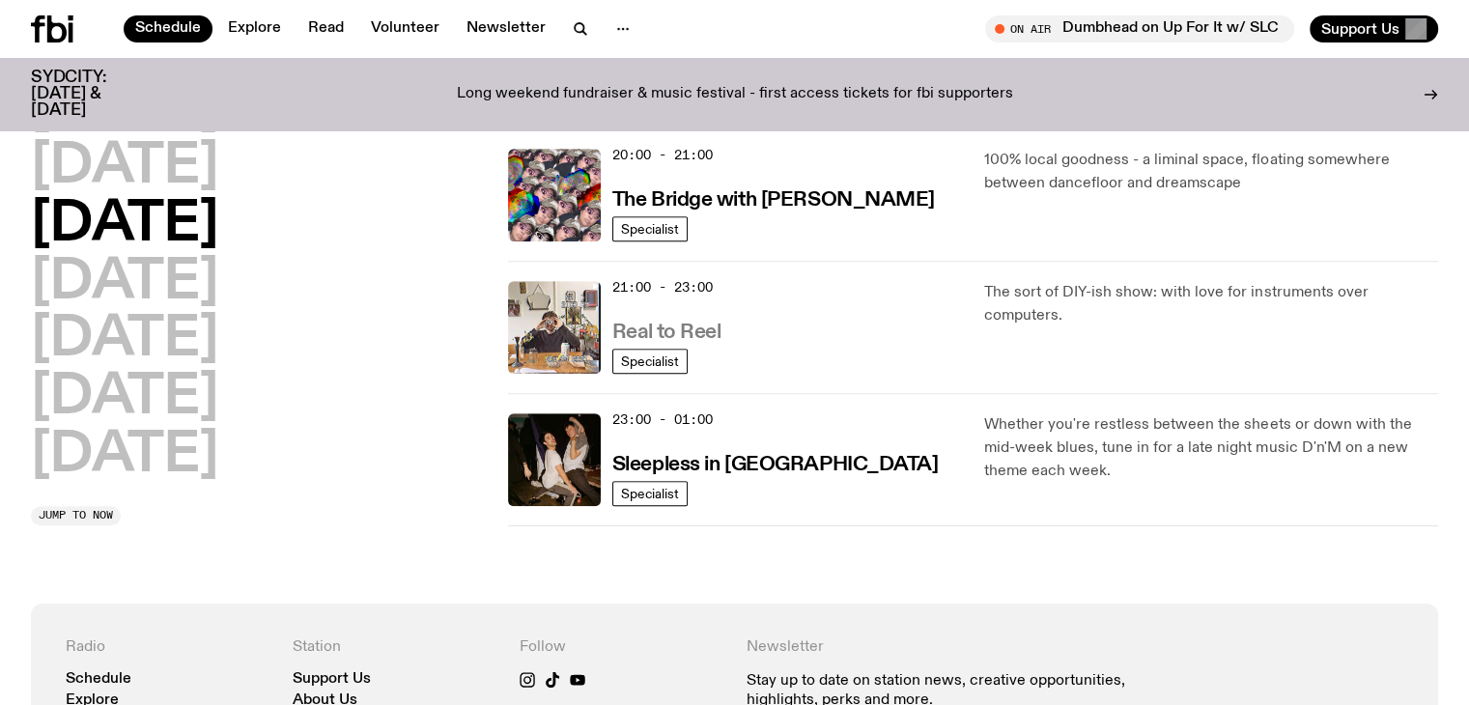
click at [670, 329] on h3 "Real to Reel" at bounding box center [666, 333] width 109 height 20
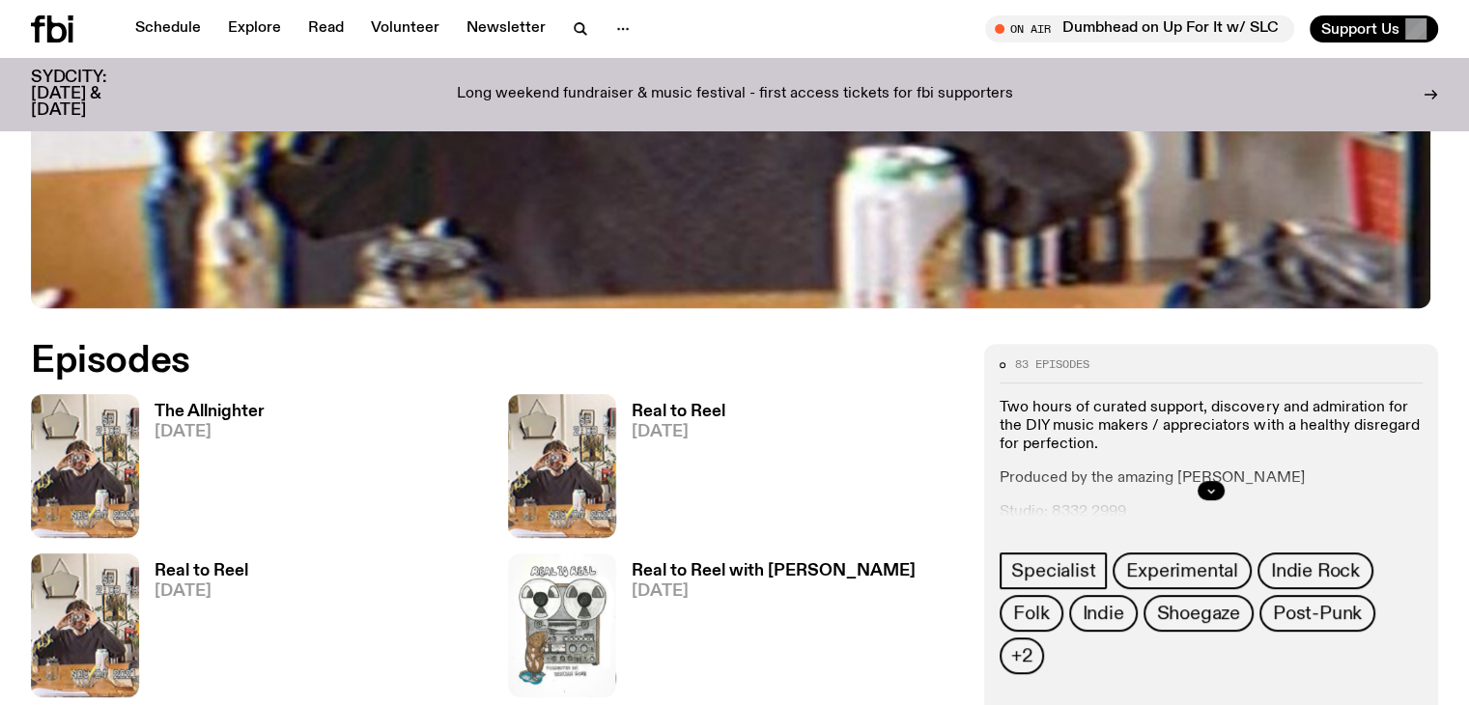
scroll to position [954, 0]
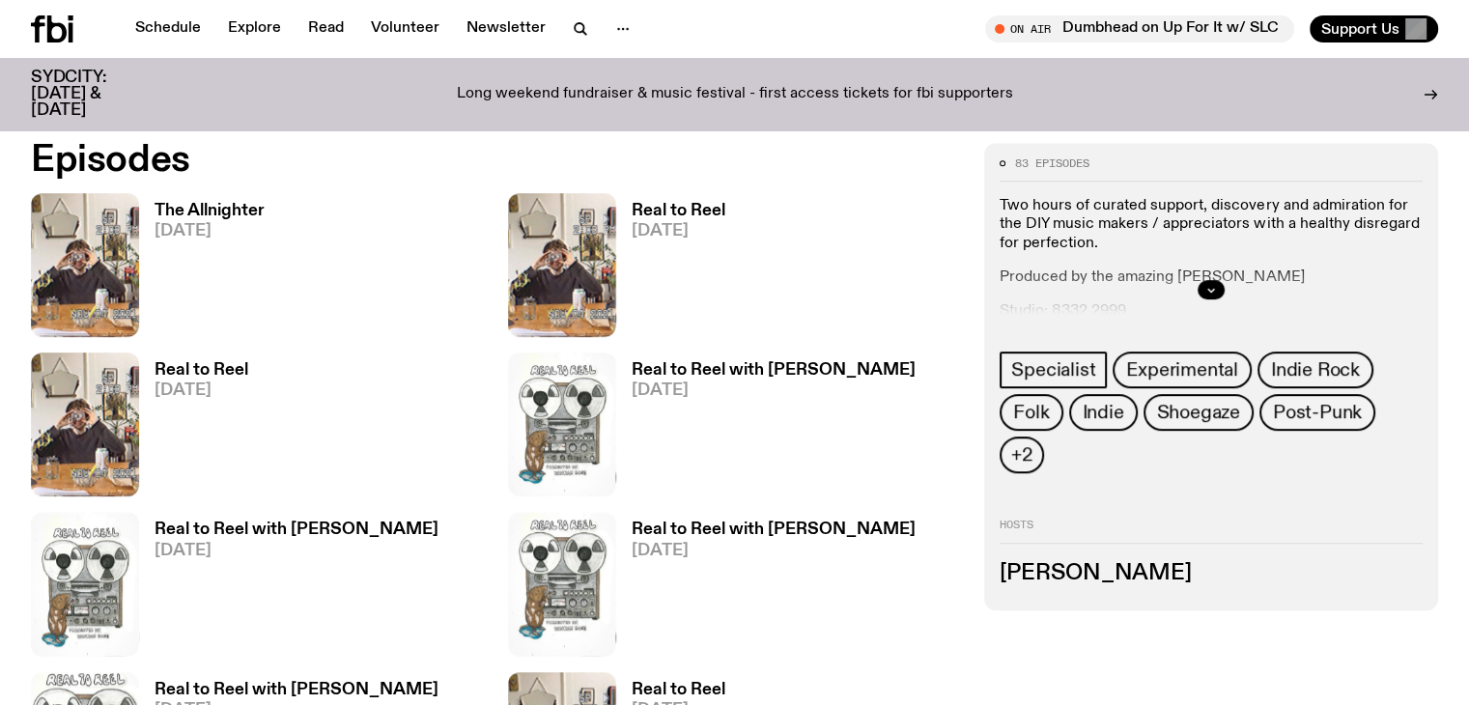
click at [1277, 296] on div at bounding box center [1211, 290] width 423 height 62
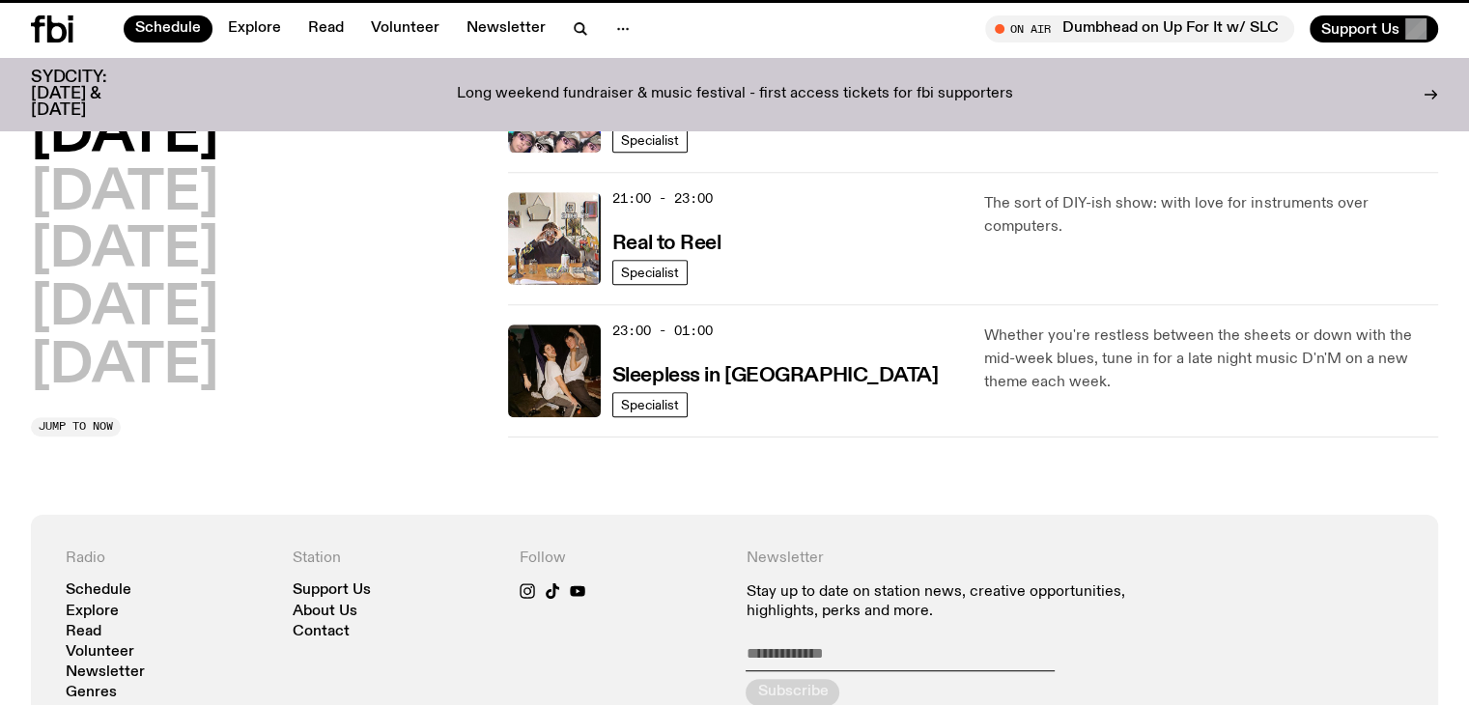
scroll to position [1063, 0]
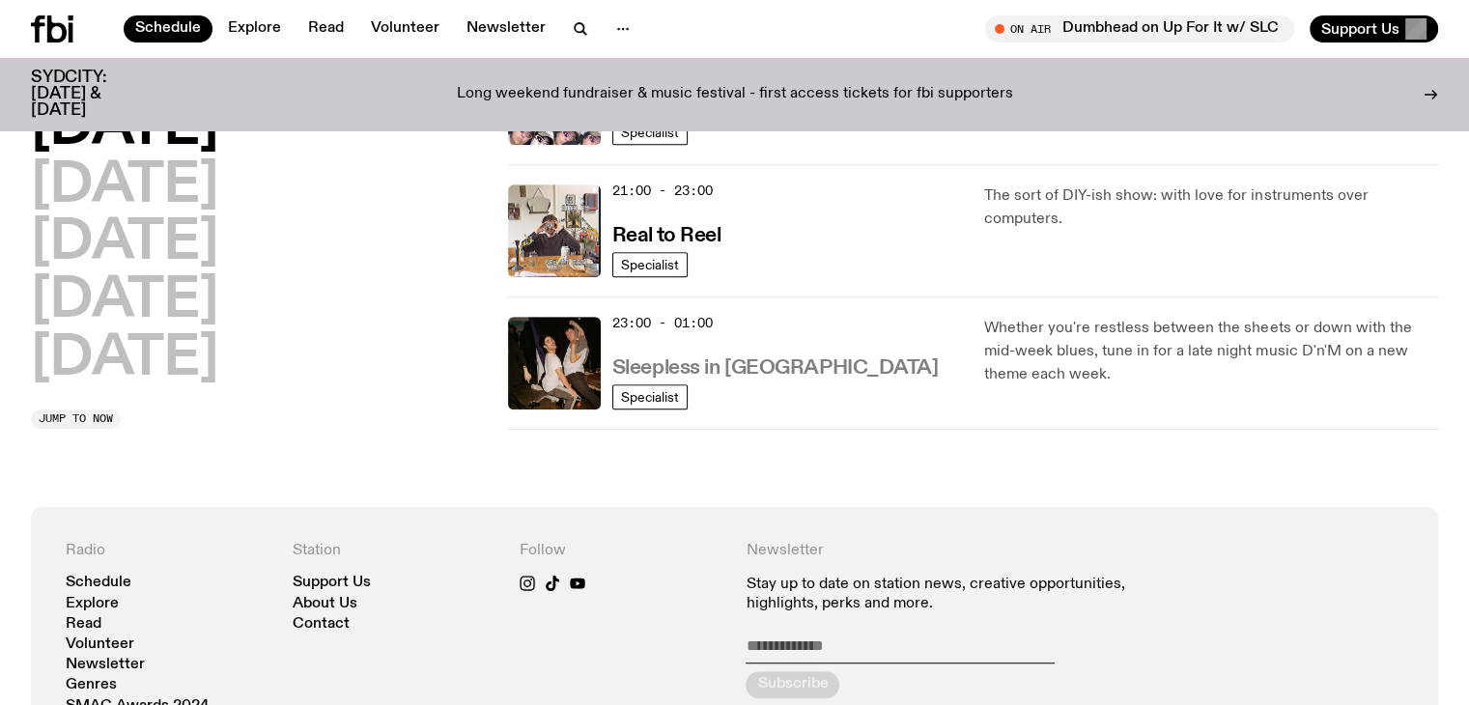
click at [696, 368] on h3 "Sleepless in [GEOGRAPHIC_DATA]" at bounding box center [775, 368] width 326 height 20
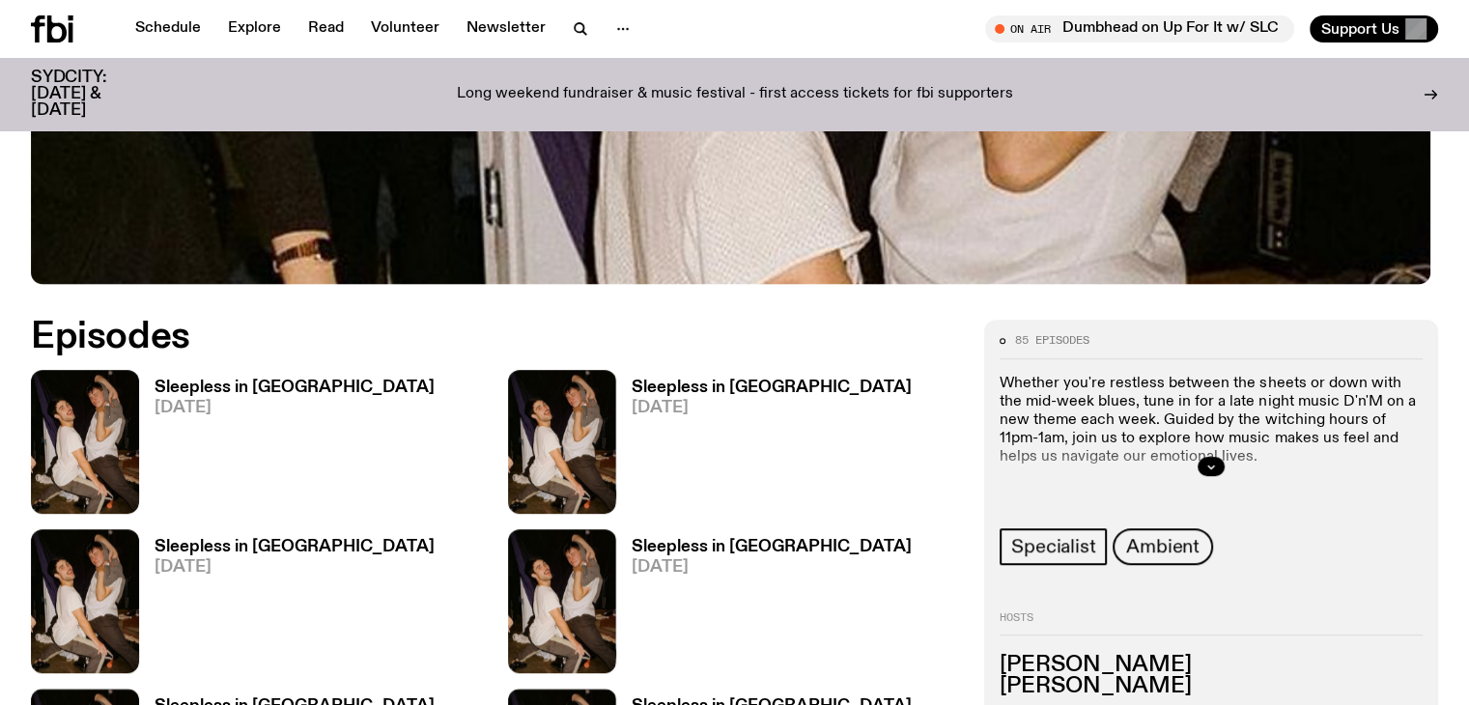
scroll to position [866, 0]
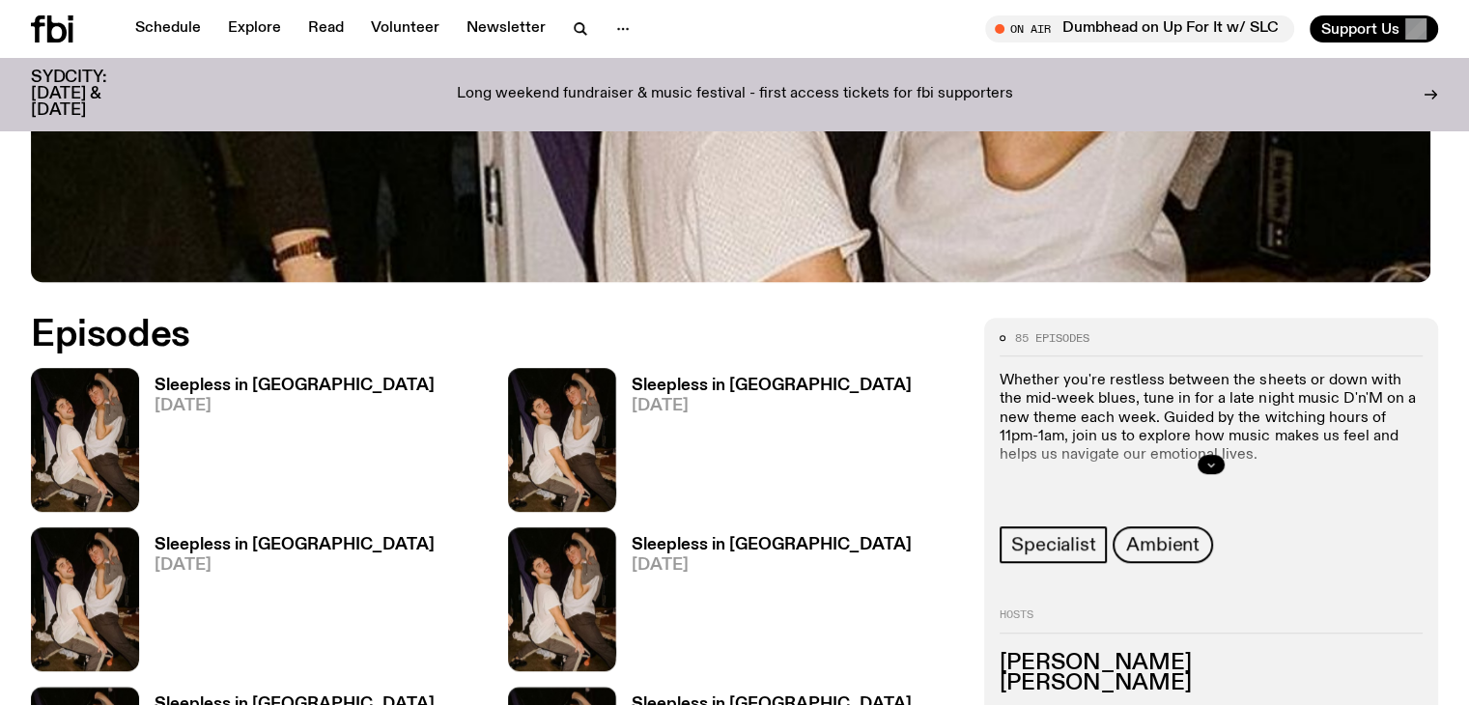
click at [1217, 459] on icon "button" at bounding box center [1211, 465] width 12 height 12
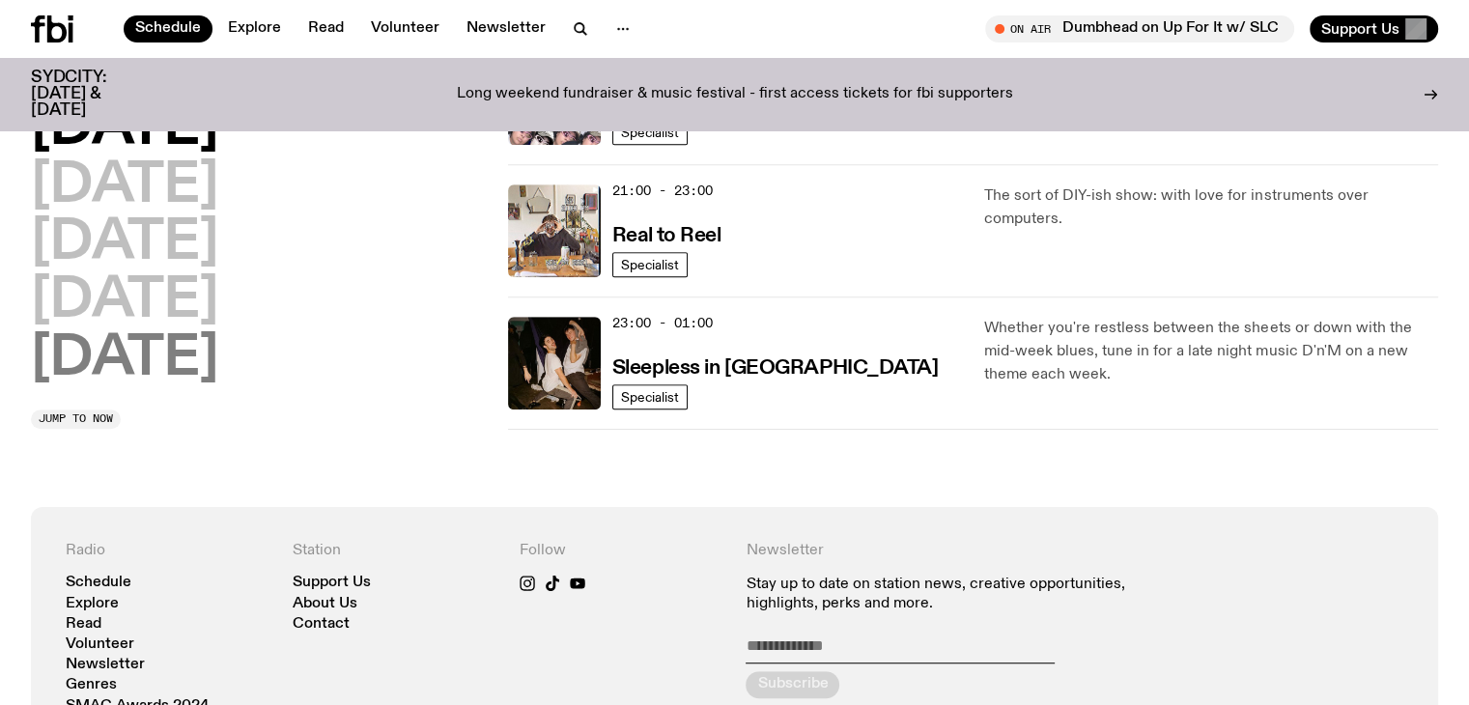
click at [186, 349] on h2 "[DATE]" at bounding box center [124, 359] width 187 height 54
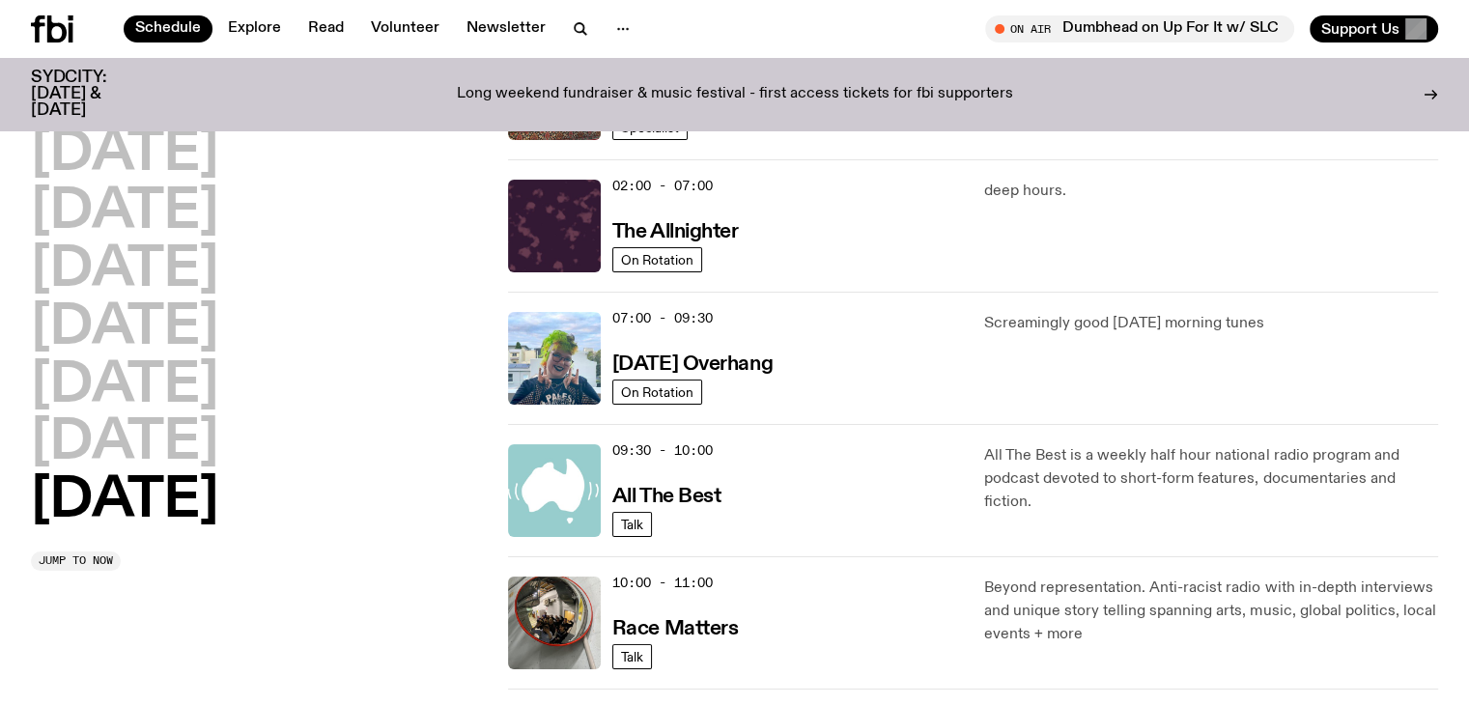
scroll to position [186, 0]
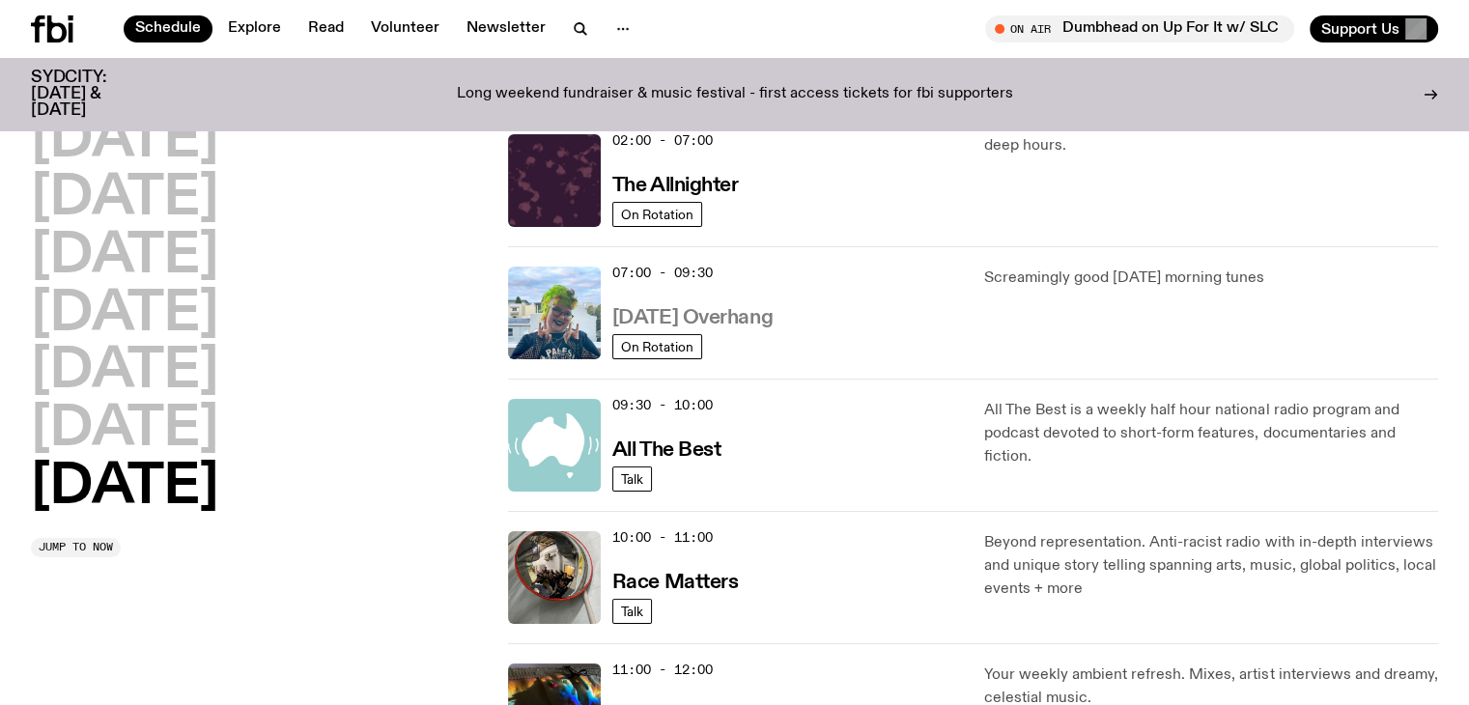
click at [692, 324] on h3 "[DATE] Overhang" at bounding box center [692, 318] width 160 height 20
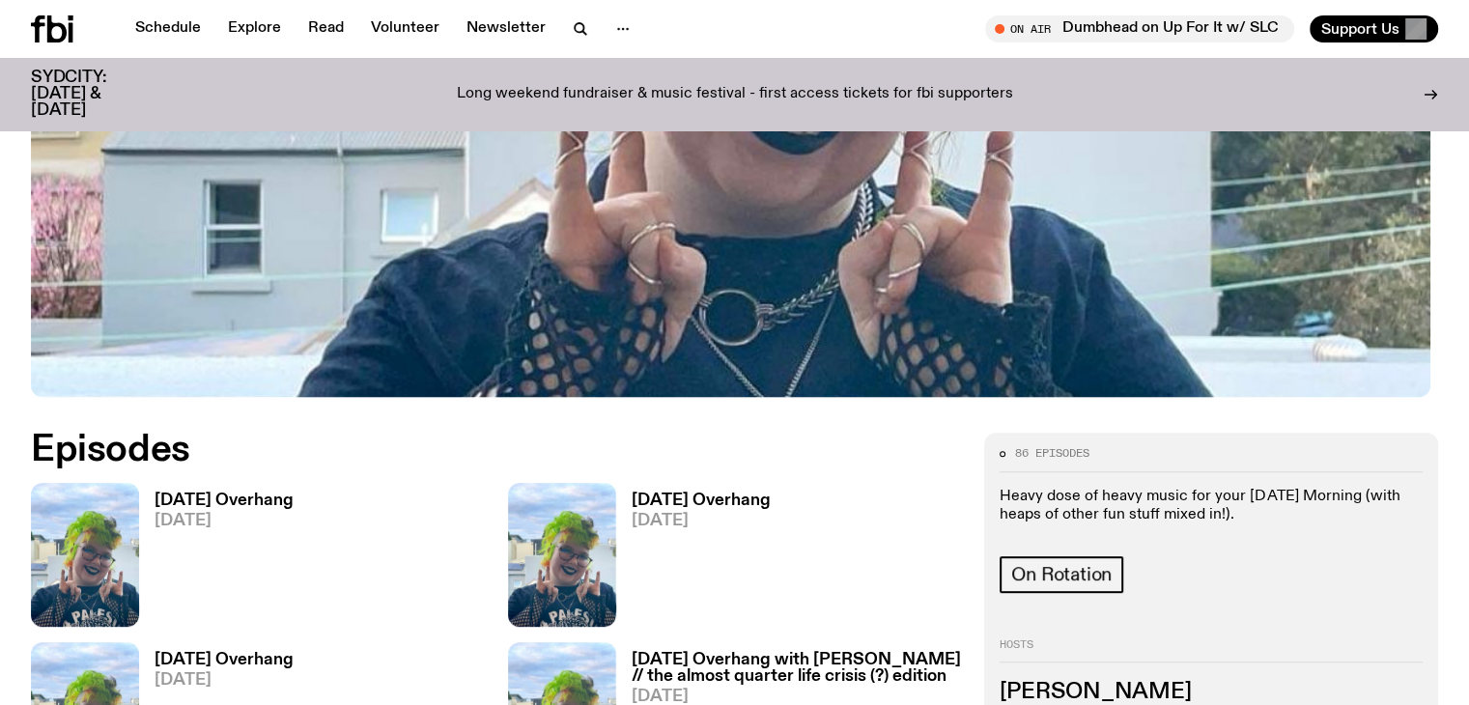
scroll to position [664, 0]
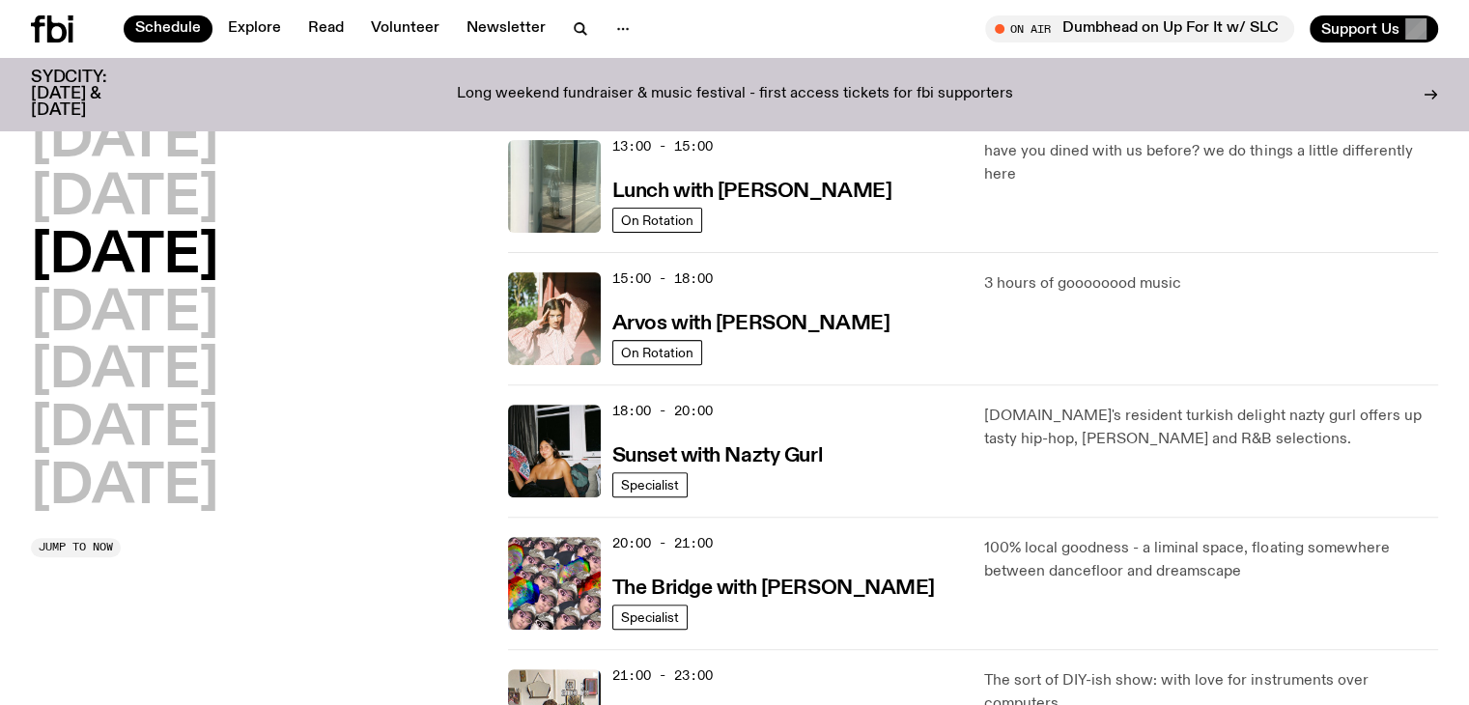
scroll to position [573, 0]
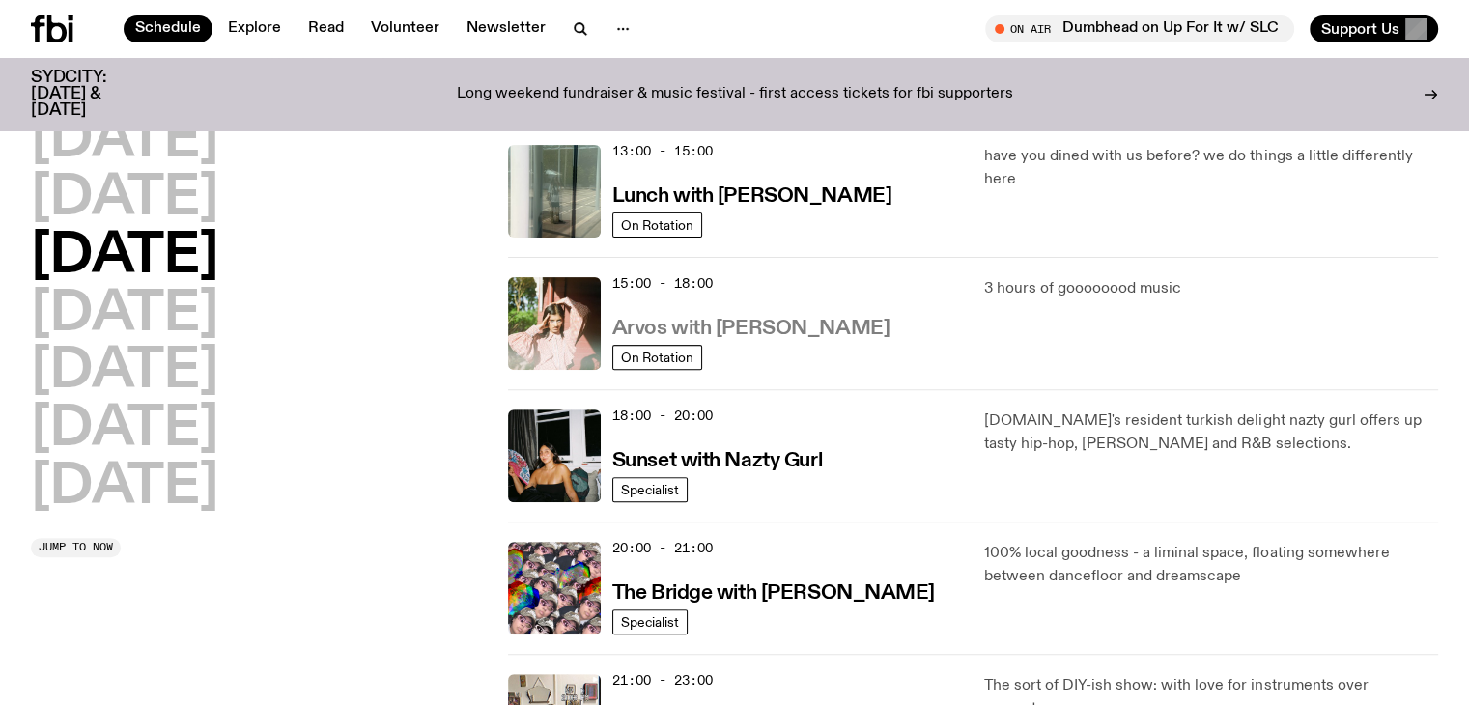
click at [664, 331] on h3 "Arvos with [PERSON_NAME]" at bounding box center [750, 329] width 277 height 20
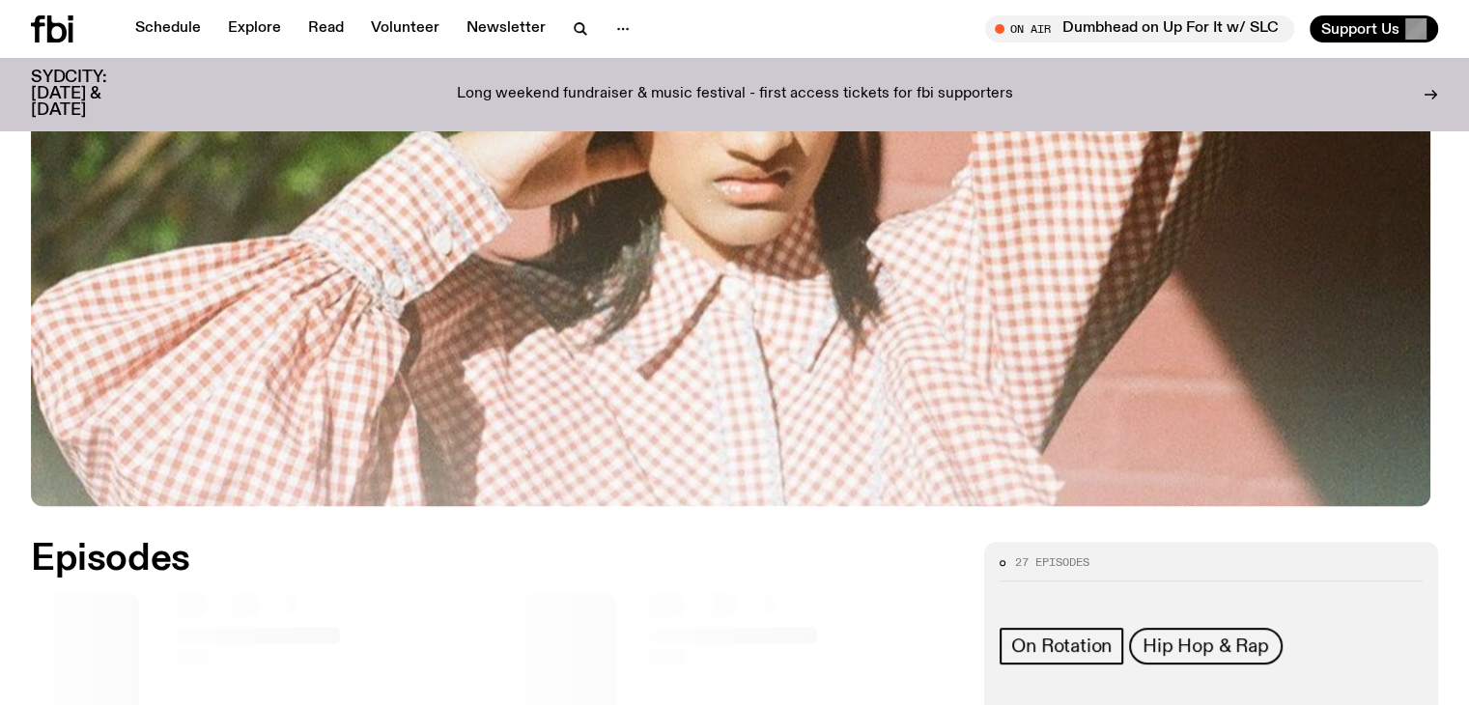
scroll to position [568, 0]
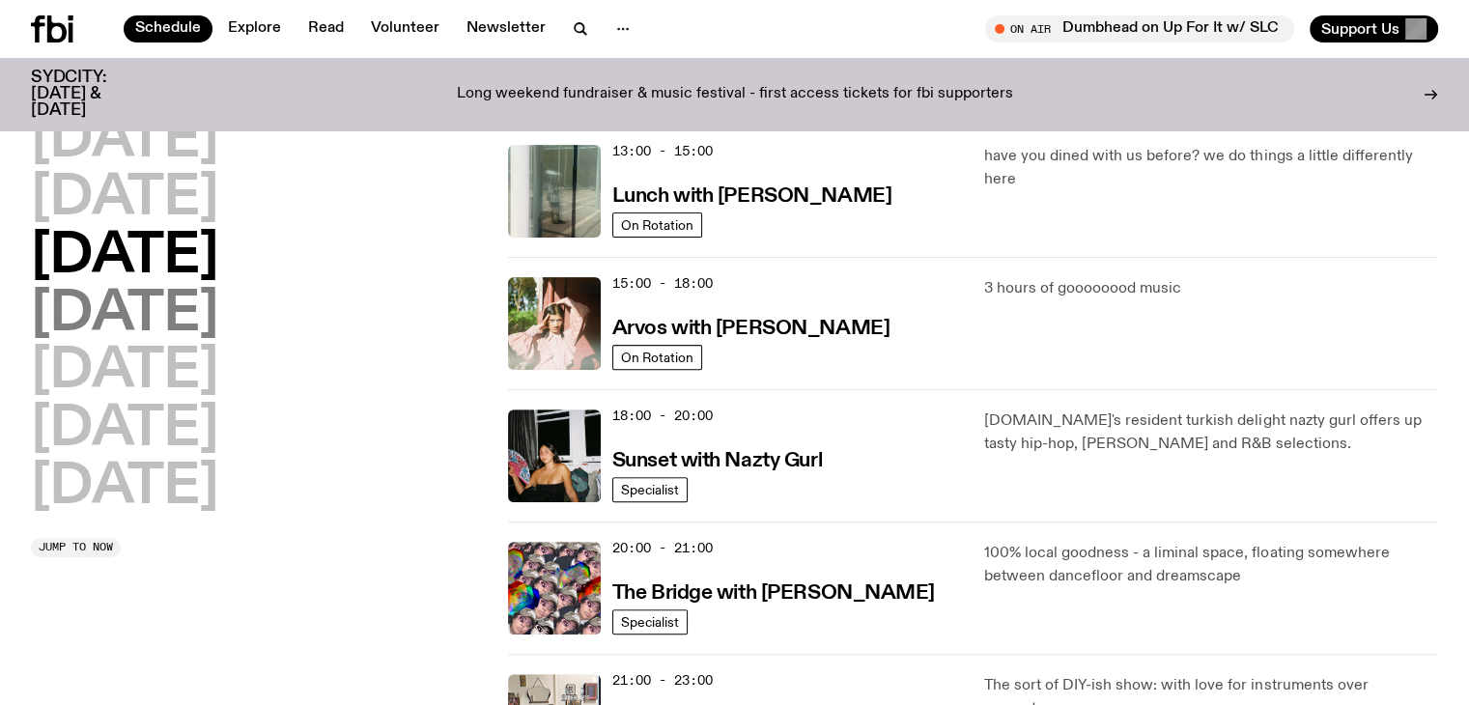
click at [180, 317] on h2 "[DATE]" at bounding box center [124, 315] width 187 height 54
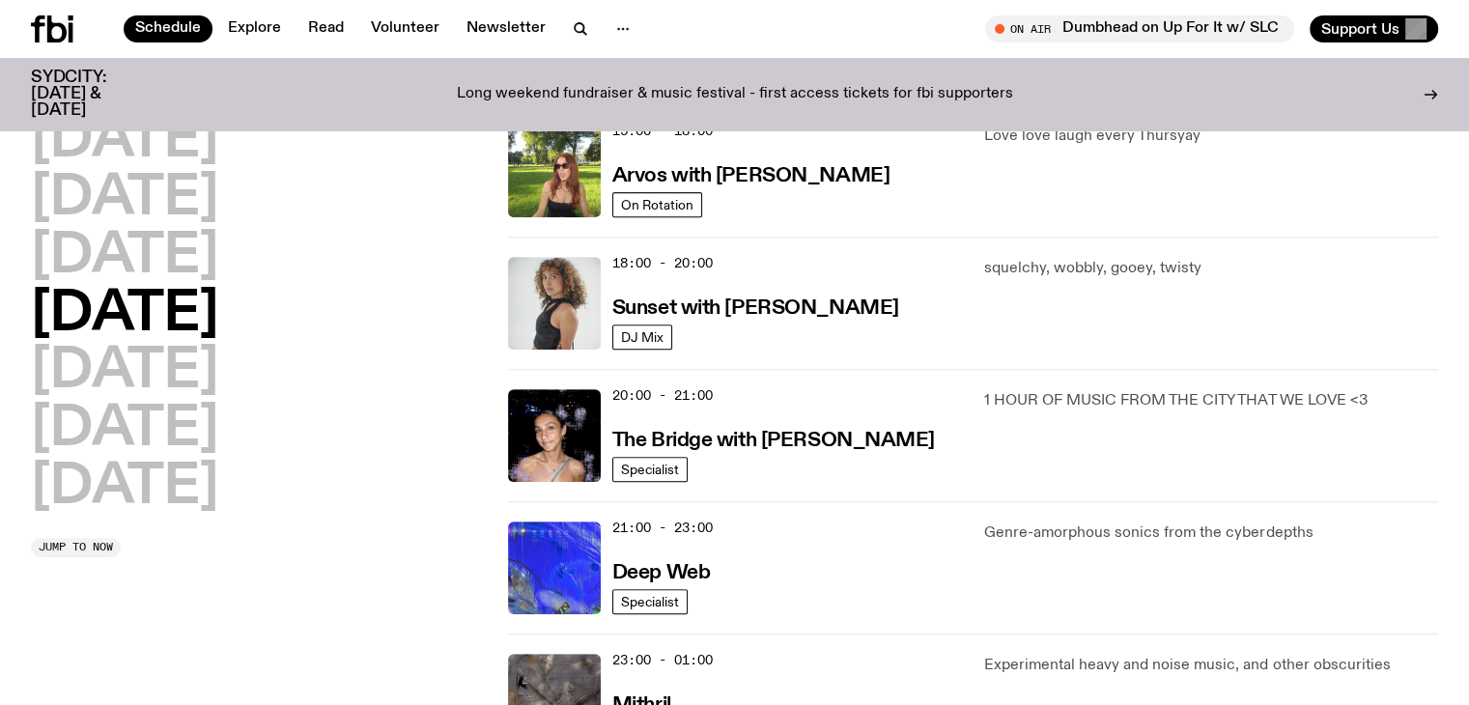
scroll to position [730, 0]
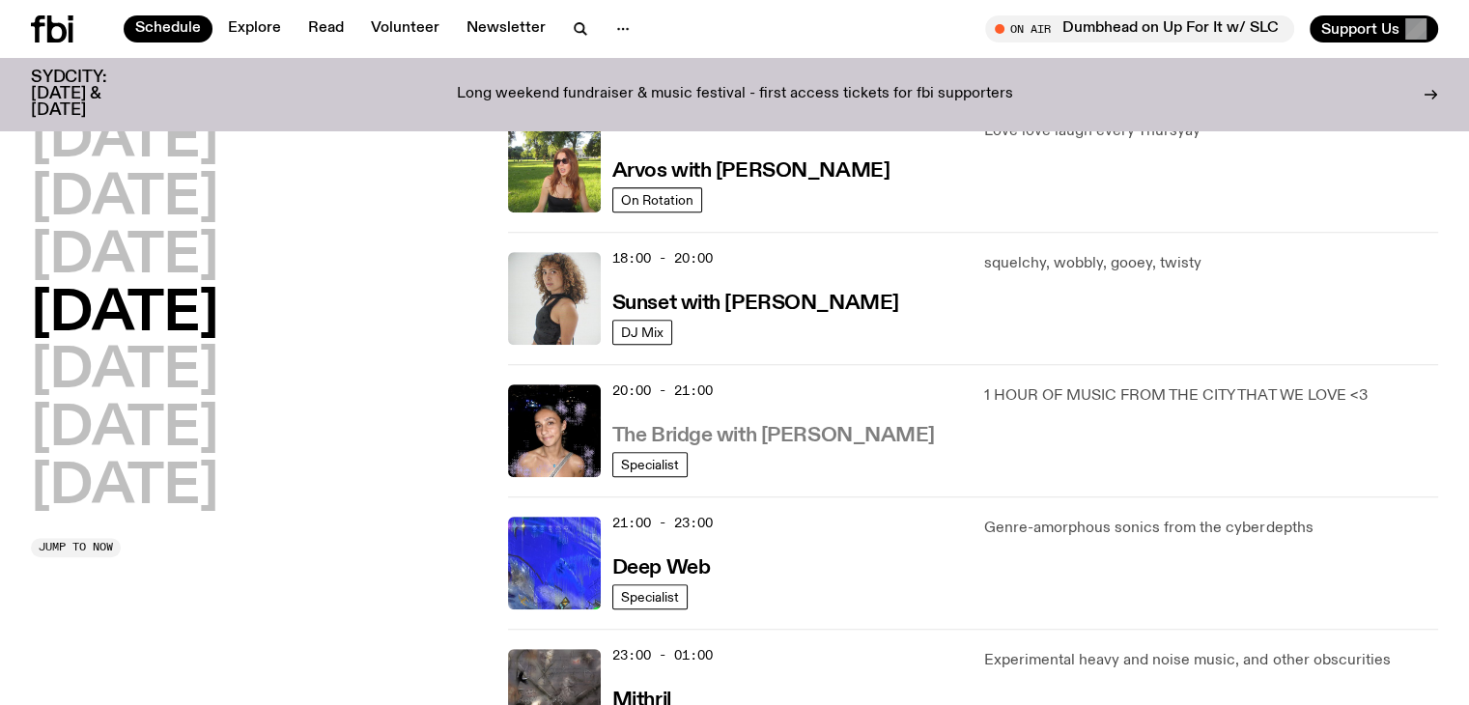
click at [812, 430] on h3 "The Bridge with [PERSON_NAME]" at bounding box center [773, 436] width 323 height 20
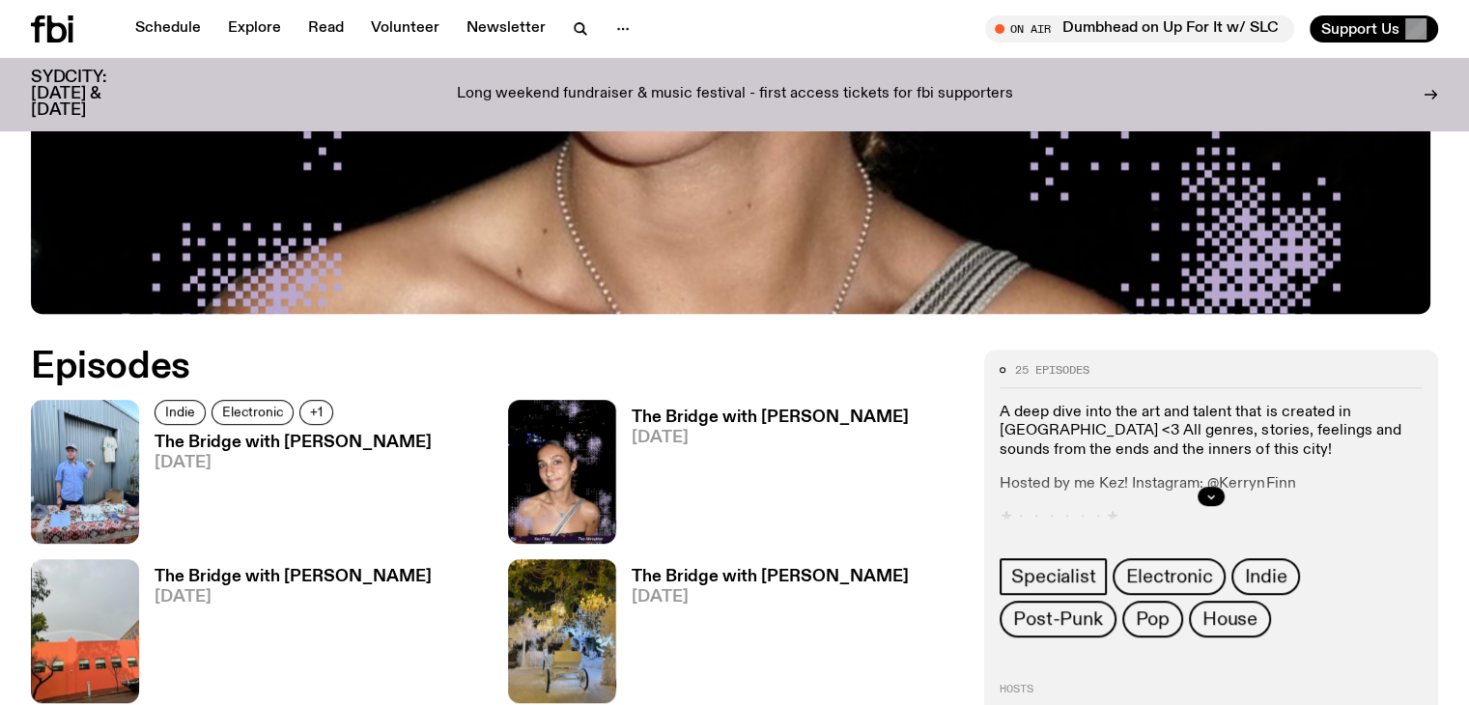
scroll to position [858, 0]
